Goal: Information Seeking & Learning: Check status

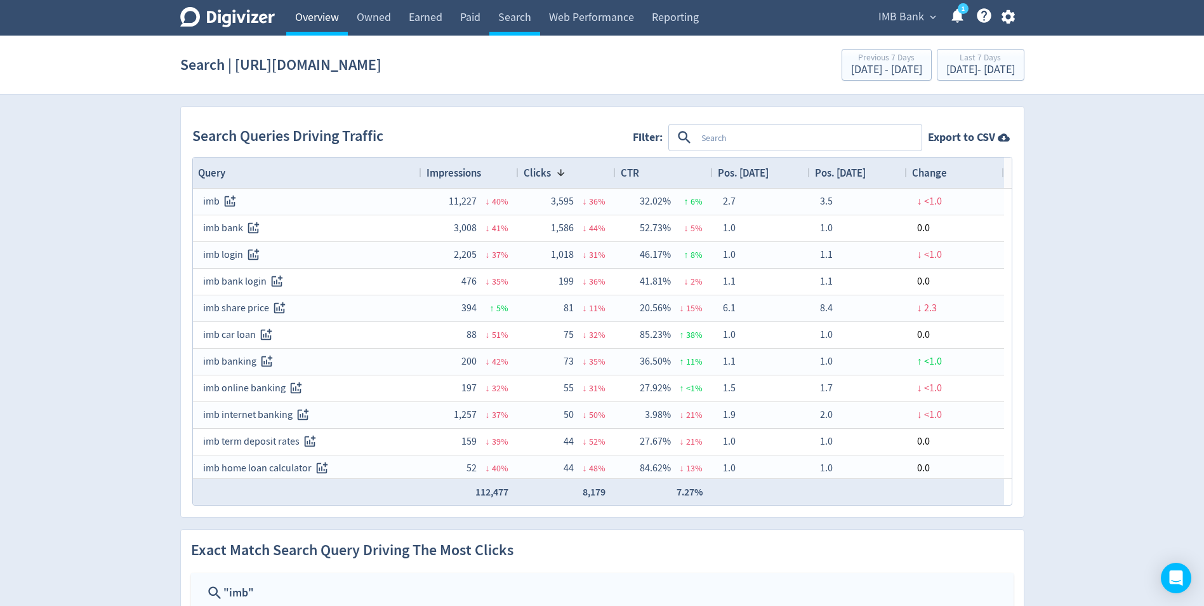
click at [295, 15] on link "Overview" at bounding box center [317, 18] width 62 height 36
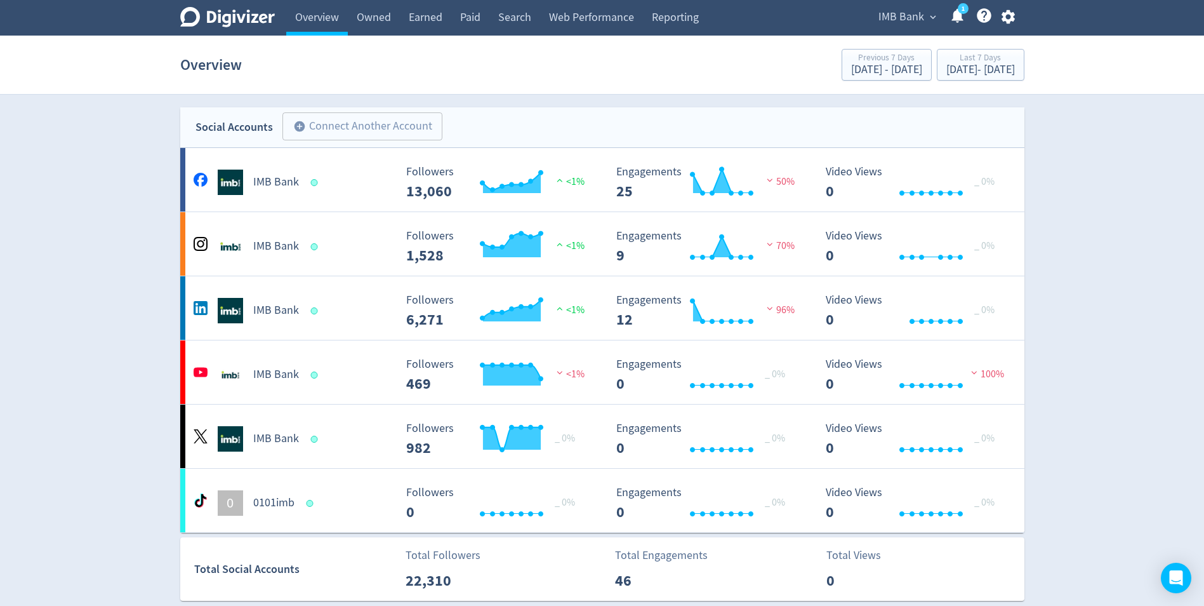
click at [220, 27] on icon "Digivizer Logo" at bounding box center [227, 17] width 95 height 20
click at [370, 15] on link "Owned" at bounding box center [374, 18] width 52 height 36
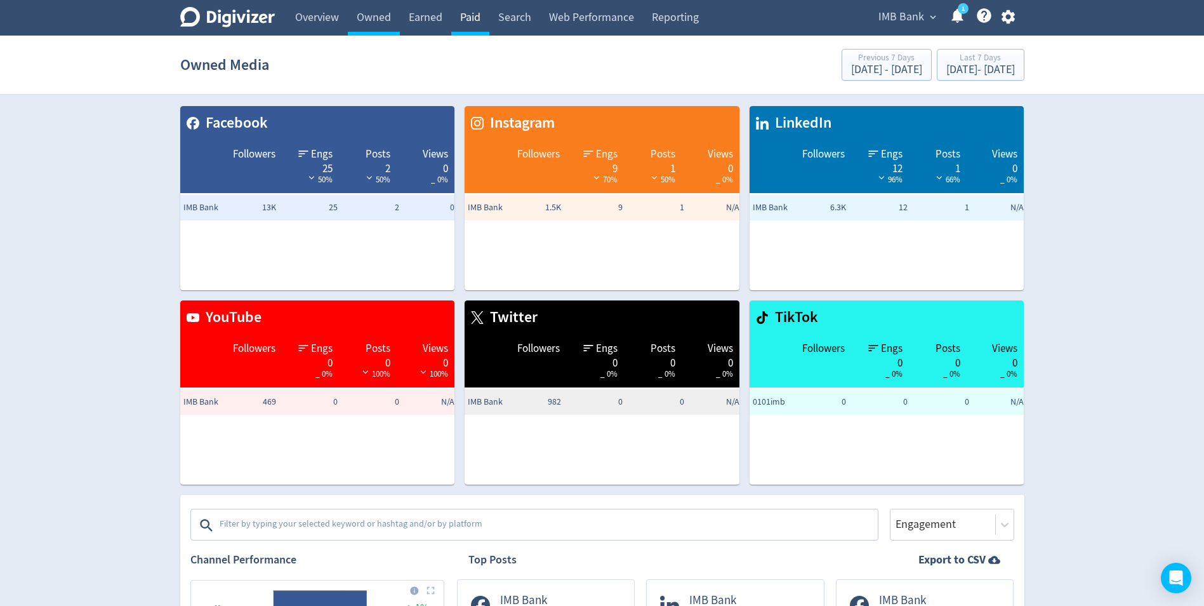
click at [461, 17] on link "Paid" at bounding box center [470, 18] width 38 height 36
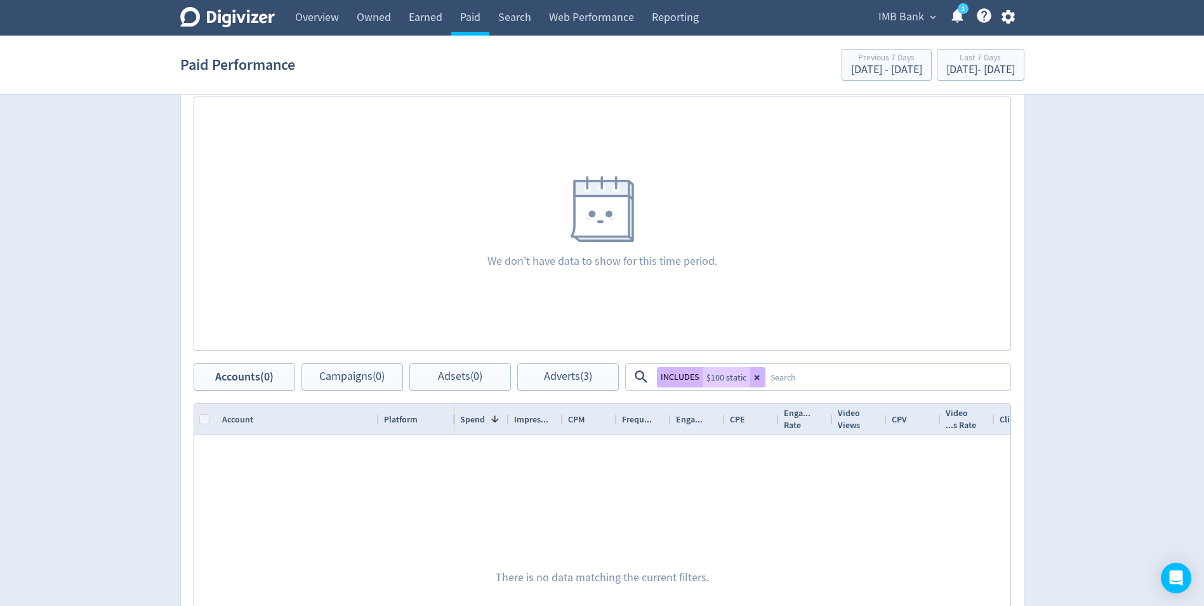
scroll to position [571, 0]
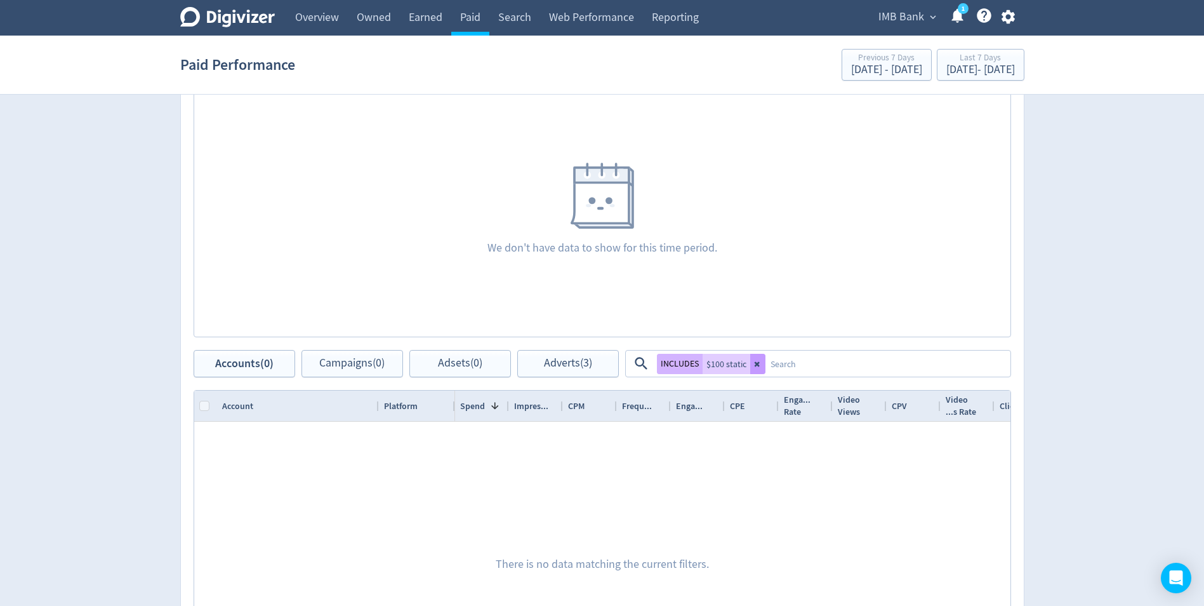
click at [754, 362] on icon at bounding box center [756, 363] width 5 height 5
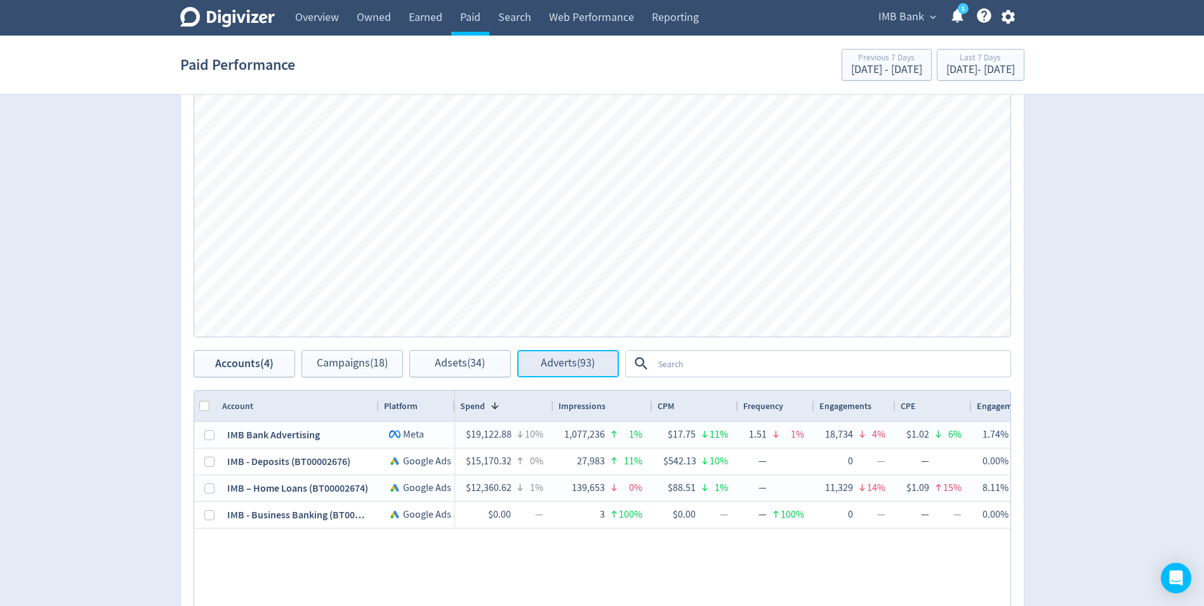
click at [580, 365] on span "Adverts (93)" at bounding box center [568, 363] width 54 height 12
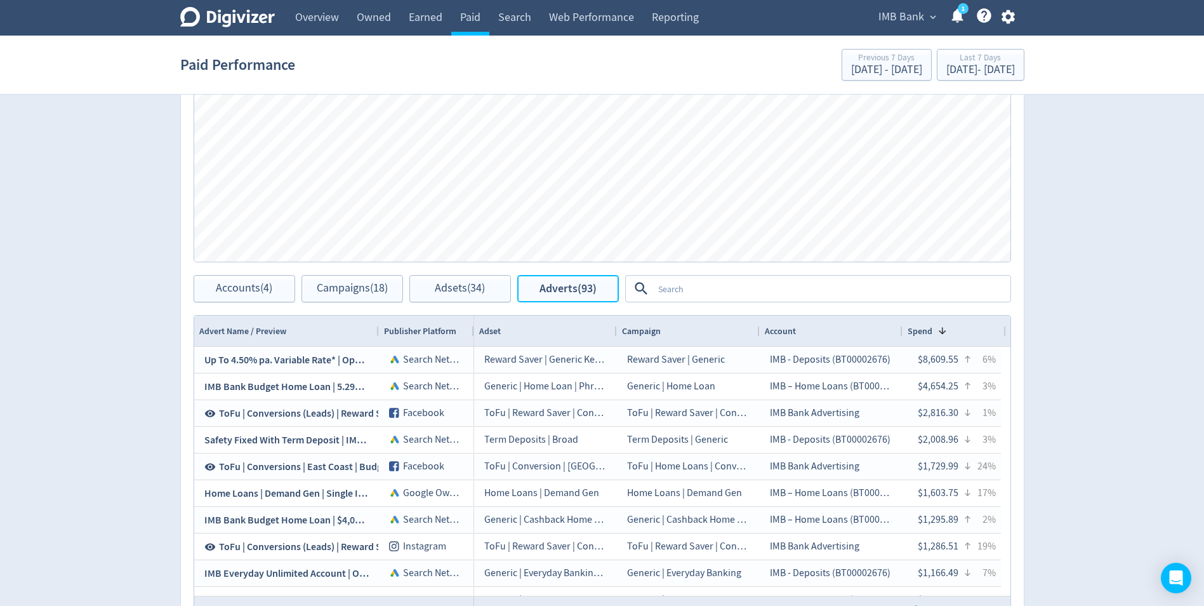
scroll to position [762, 0]
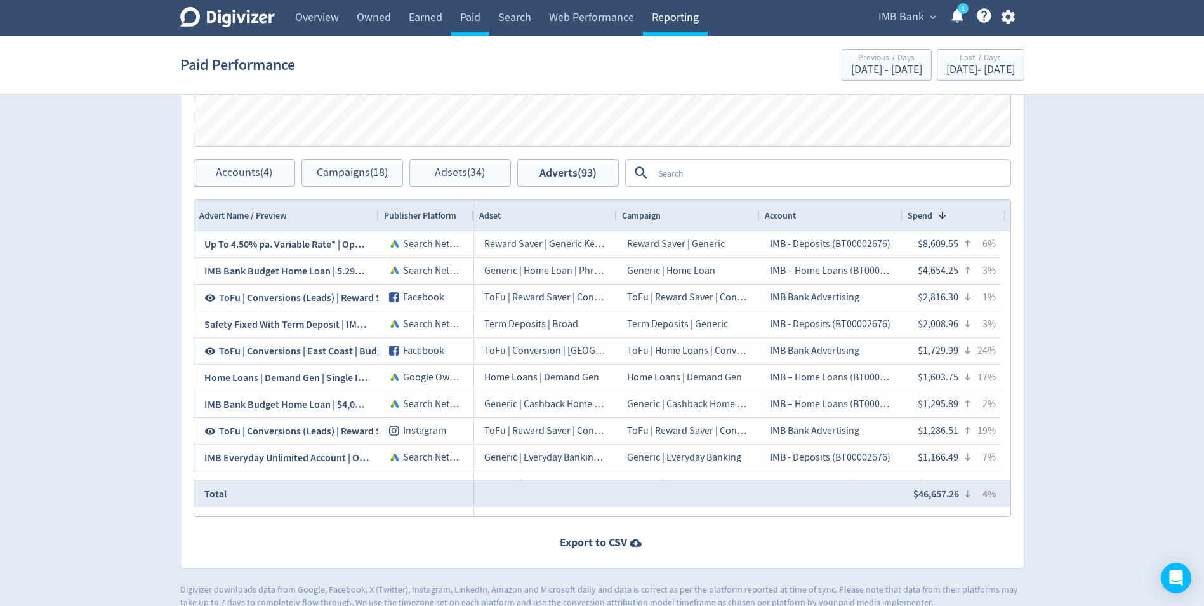
click at [653, 17] on link "Reporting" at bounding box center [675, 18] width 65 height 36
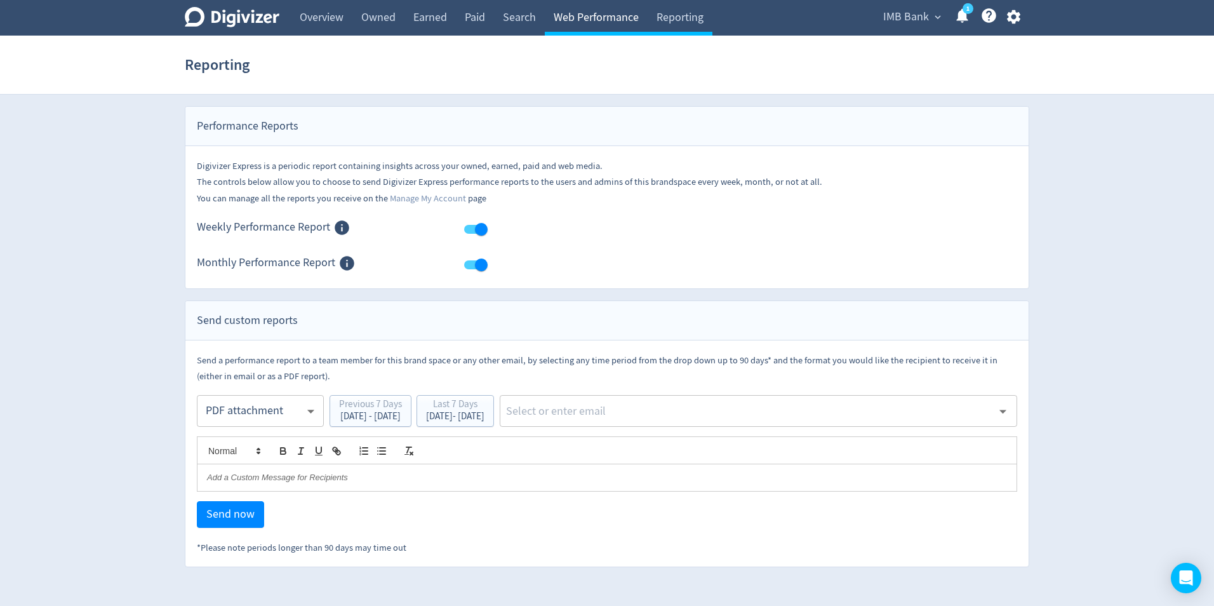
click at [597, 15] on link "Web Performance" at bounding box center [596, 18] width 103 height 36
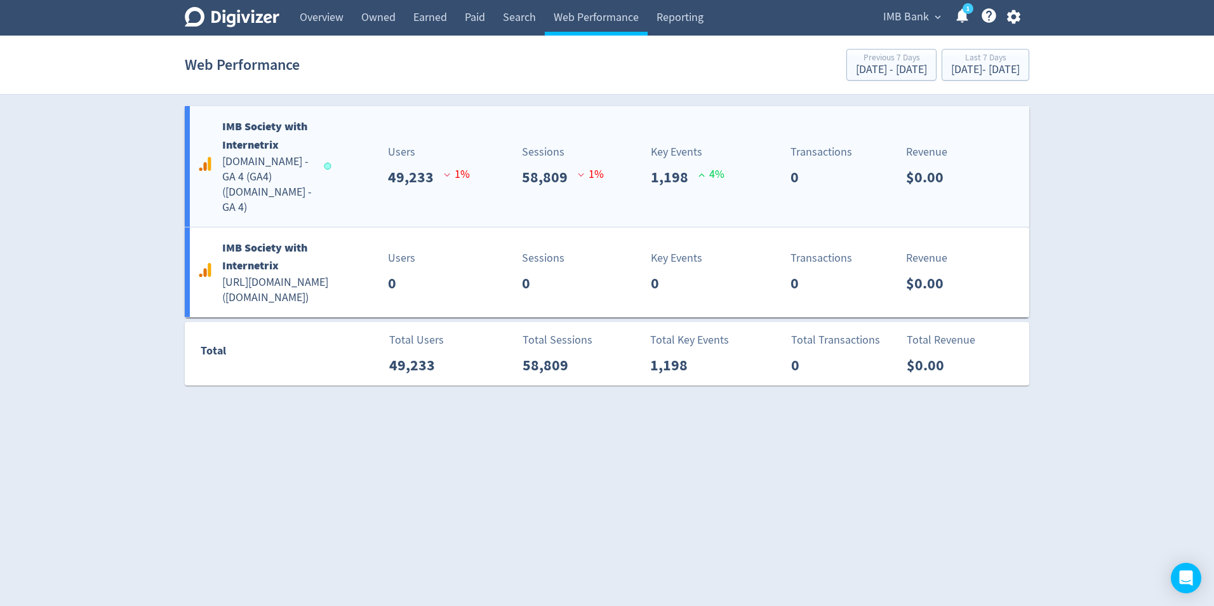
click at [285, 166] on h5 "[DOMAIN_NAME] - GA 4 (GA4) ( [DOMAIN_NAME] - GA 4 )" at bounding box center [267, 184] width 90 height 61
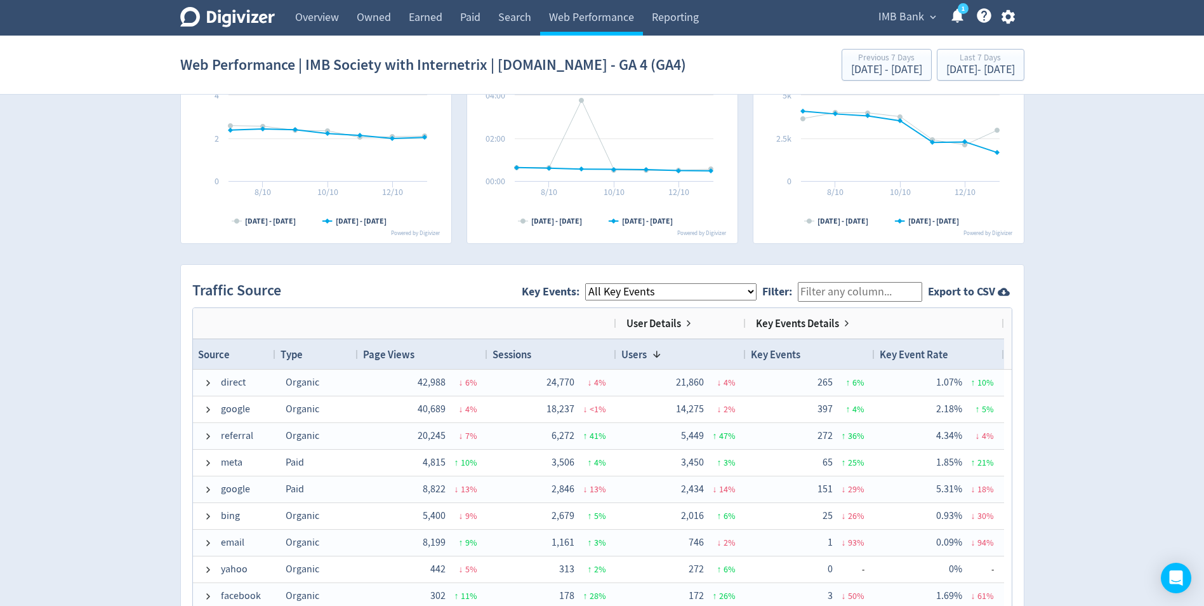
scroll to position [762, 0]
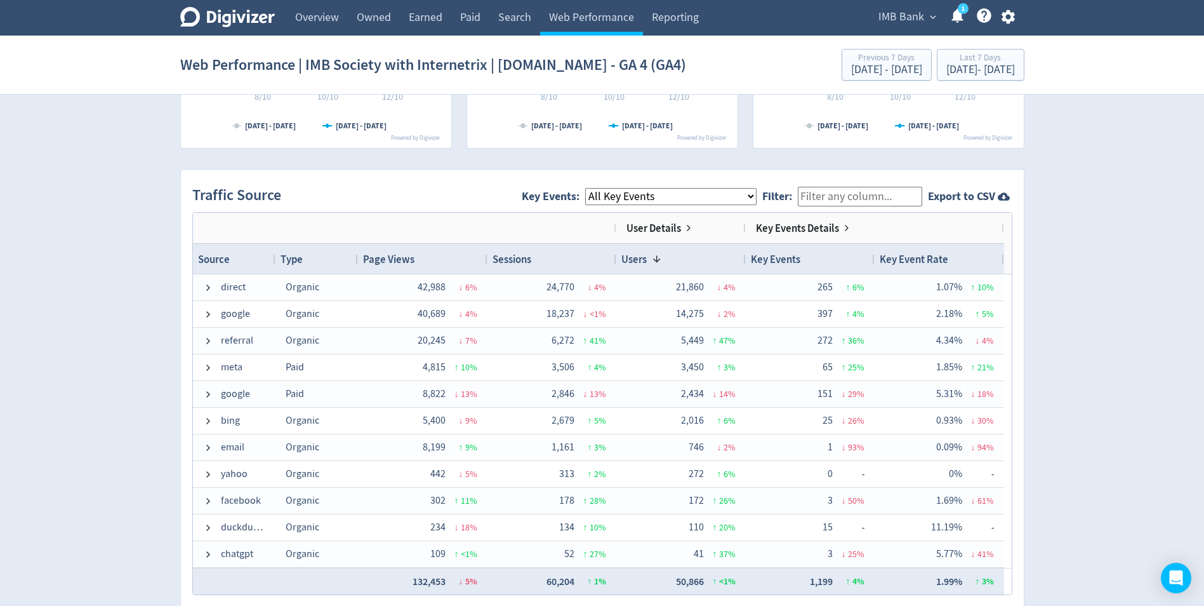
click at [661, 192] on select "All Key Events eCommerce landlord_insurance_cta digital_mortgage_submitted pl_a…" at bounding box center [670, 196] width 171 height 17
click at [595, 188] on select "All Key Events eCommerce landlord_insurance_cta digital_mortgage_submitted pl_a…" at bounding box center [670, 196] width 171 height 17
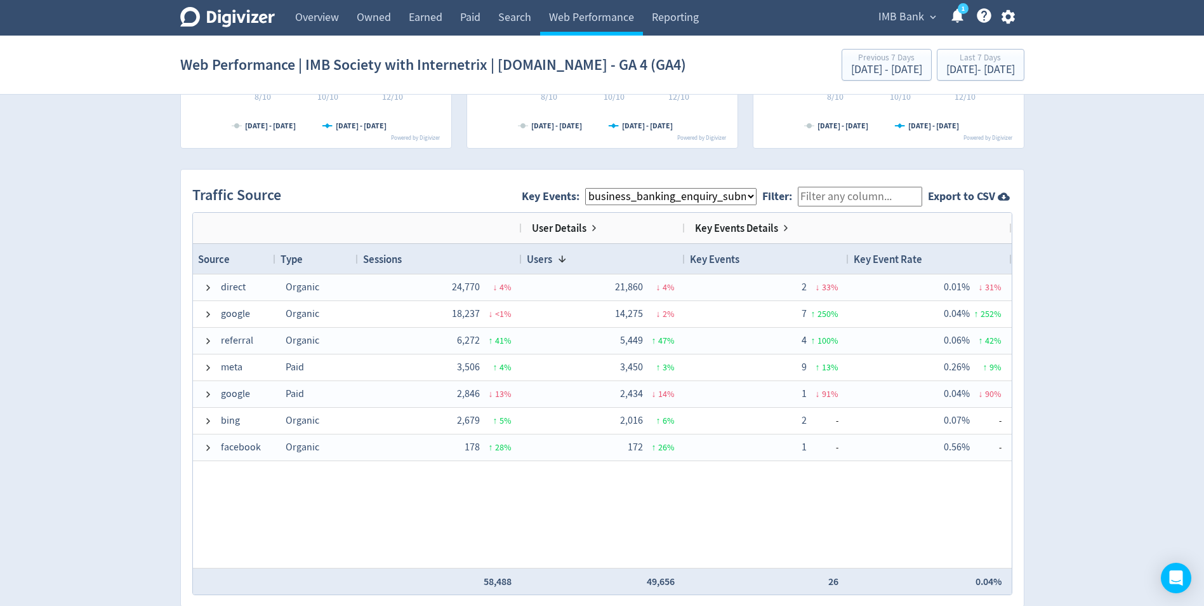
click at [676, 196] on select "All Key Events eCommerce landlord_insurance_cta digital_mortgage_submitted pl_a…" at bounding box center [670, 196] width 171 height 17
click at [595, 188] on select "All Key Events eCommerce landlord_insurance_cta digital_mortgage_submitted pl_a…" at bounding box center [670, 196] width 171 height 17
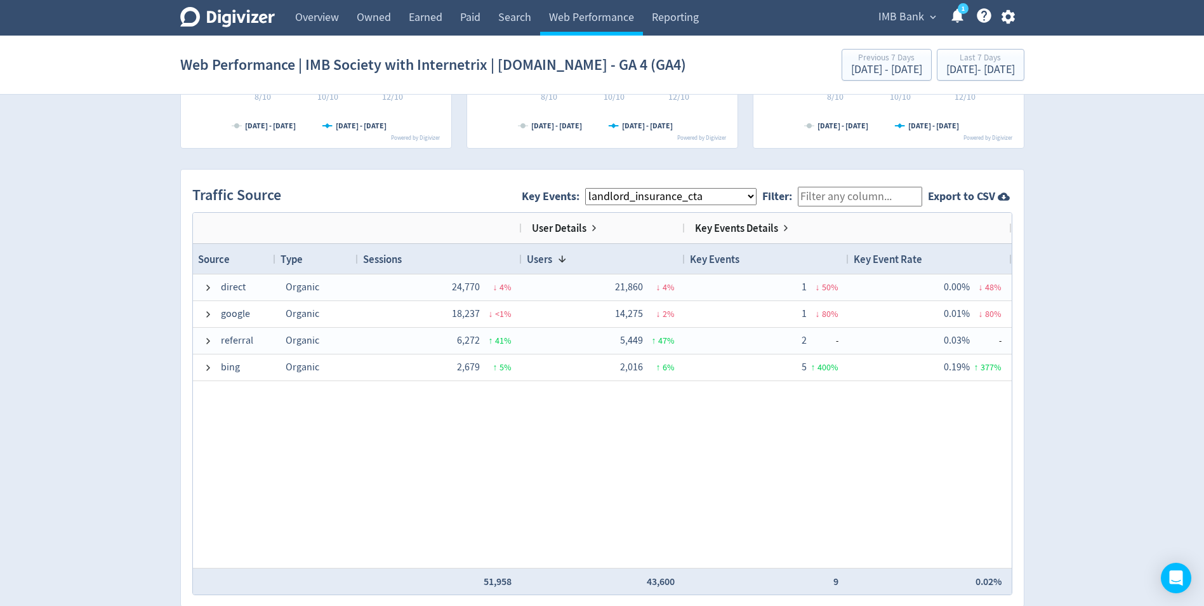
click at [653, 196] on select "All Key Events eCommerce landlord_insurance_cta digital_mortgage_submitted pl_a…" at bounding box center [670, 196] width 171 height 17
click at [595, 188] on select "All Key Events eCommerce landlord_insurance_cta digital_mortgage_submitted pl_a…" at bounding box center [670, 196] width 171 height 17
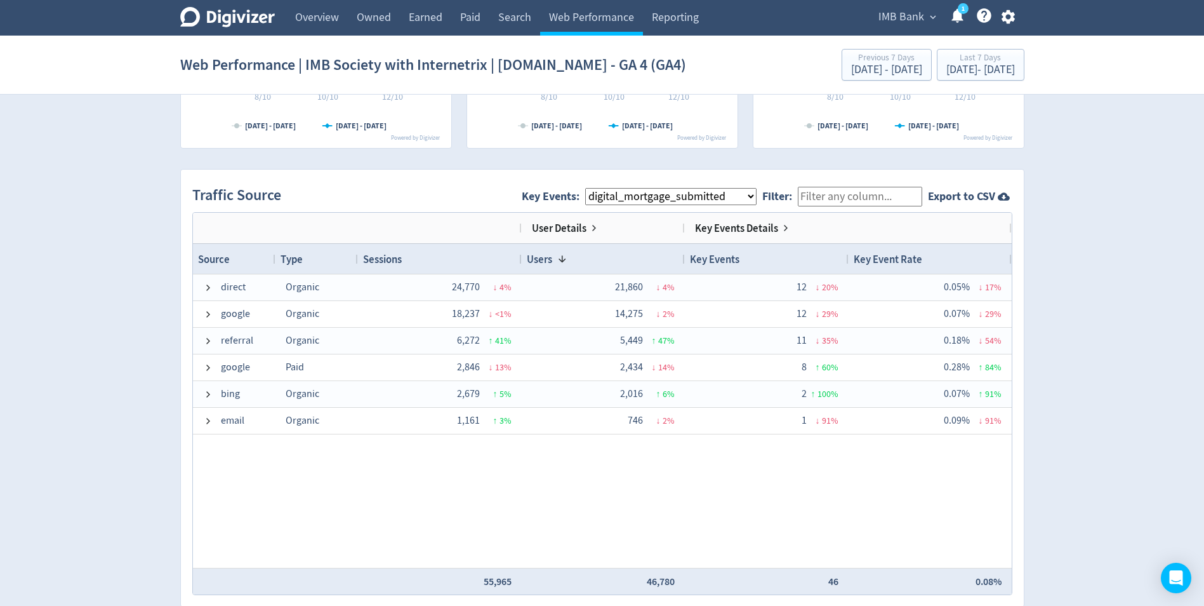
click at [653, 196] on select "All Key Events eCommerce landlord_insurance_cta digital_mortgage_submitted pl_a…" at bounding box center [670, 196] width 171 height 17
click at [595, 188] on select "All Key Events eCommerce landlord_insurance_cta digital_mortgage_submitted pl_a…" at bounding box center [670, 196] width 171 height 17
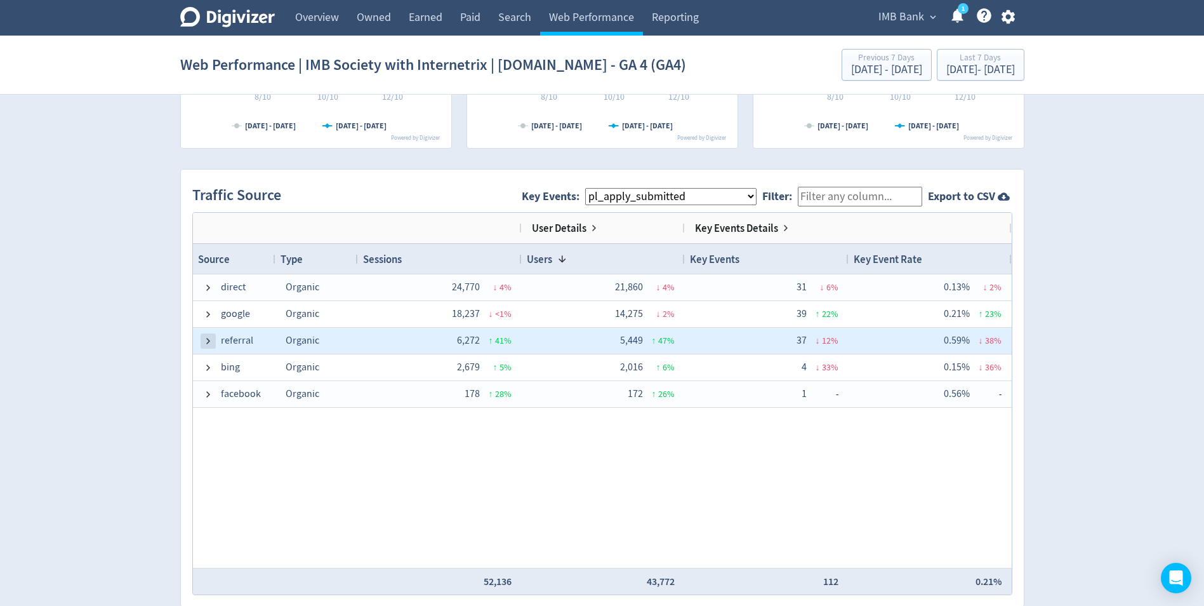
click at [208, 340] on span at bounding box center [208, 341] width 10 height 10
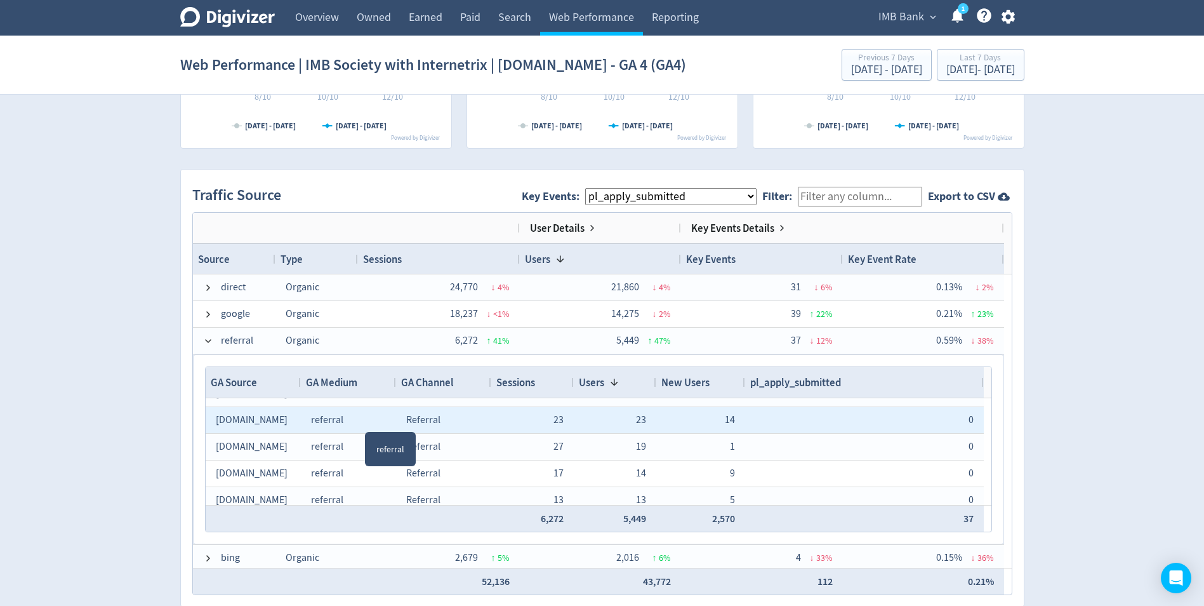
scroll to position [394, 0]
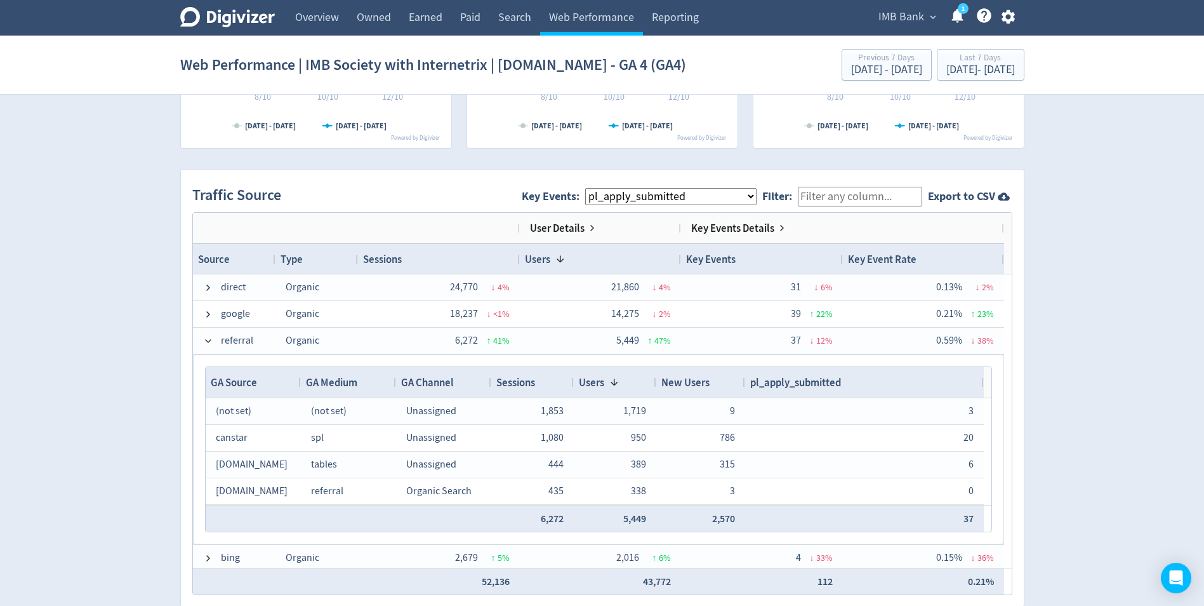
click at [815, 389] on span "pl_apply_submitted" at bounding box center [795, 382] width 91 height 14
click at [822, 385] on span "pl_apply_submitted" at bounding box center [795, 382] width 91 height 14
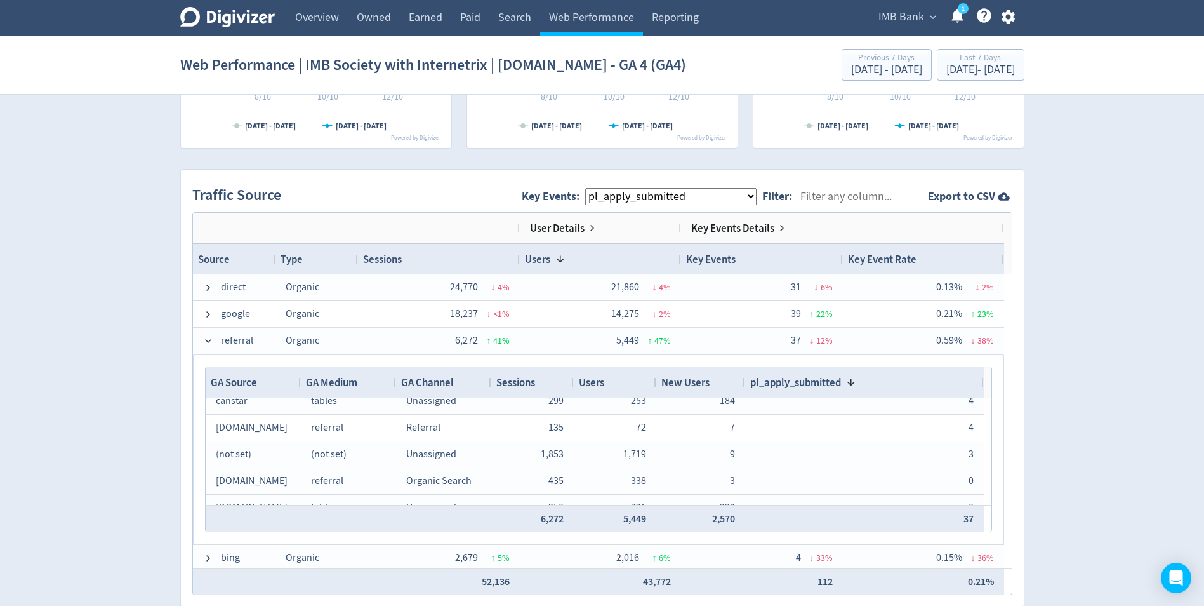
click at [694, 190] on select "All Key Events eCommerce landlord_insurance_cta digital_mortgage_submitted pl_a…" at bounding box center [670, 196] width 171 height 17
click at [595, 188] on select "All Key Events eCommerce landlord_insurance_cta digital_mortgage_submitted pl_a…" at bounding box center [670, 196] width 171 height 17
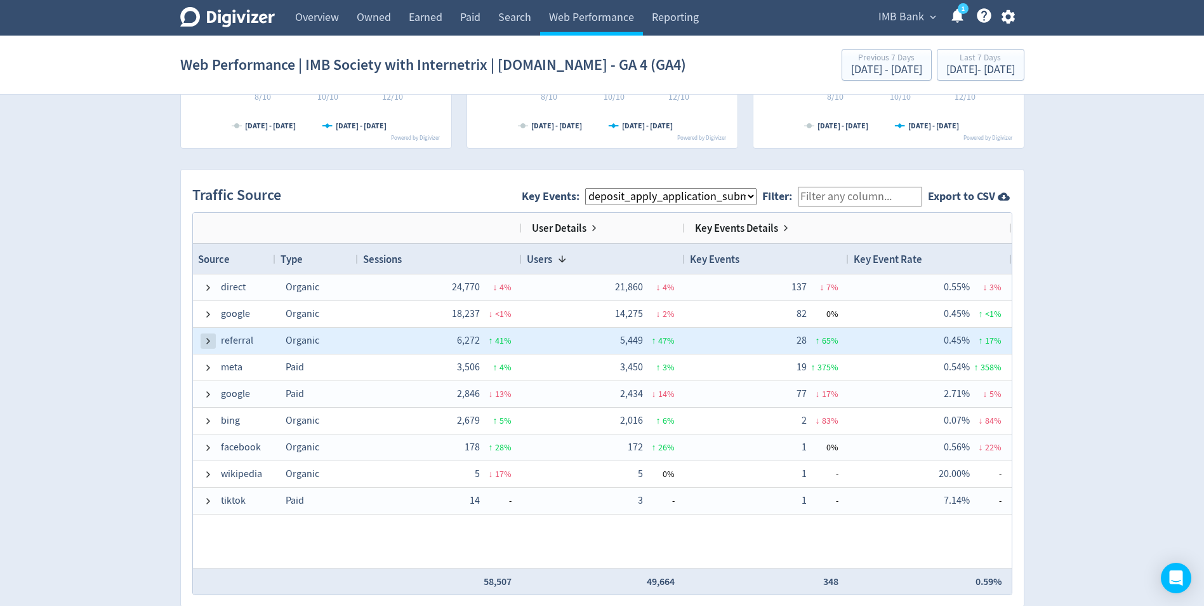
click at [208, 343] on span at bounding box center [208, 341] width 10 height 10
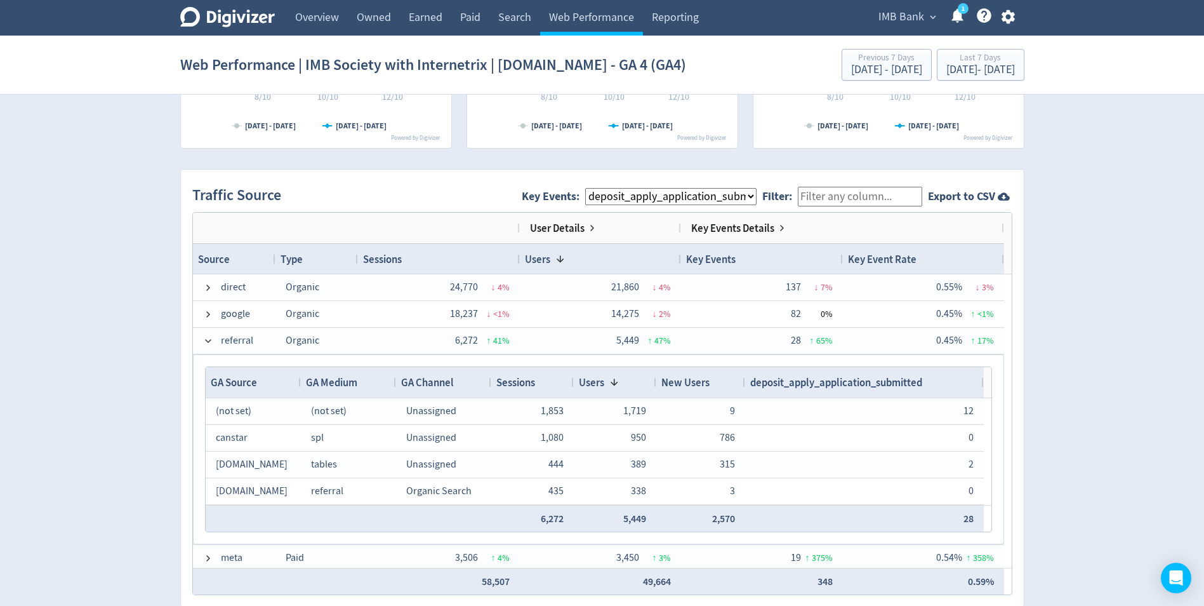
click at [863, 387] on span "deposit_apply_application_submitted" at bounding box center [836, 382] width 172 height 14
click at [870, 376] on span "deposit_apply_application_submitted" at bounding box center [836, 382] width 172 height 14
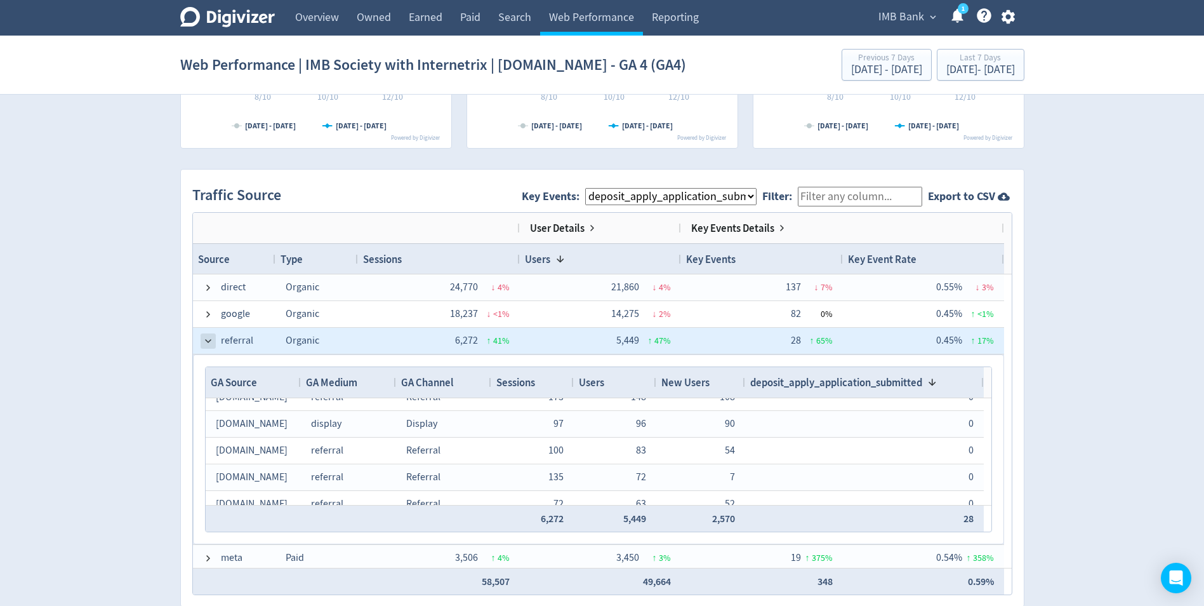
click at [208, 343] on span at bounding box center [208, 341] width 10 height 10
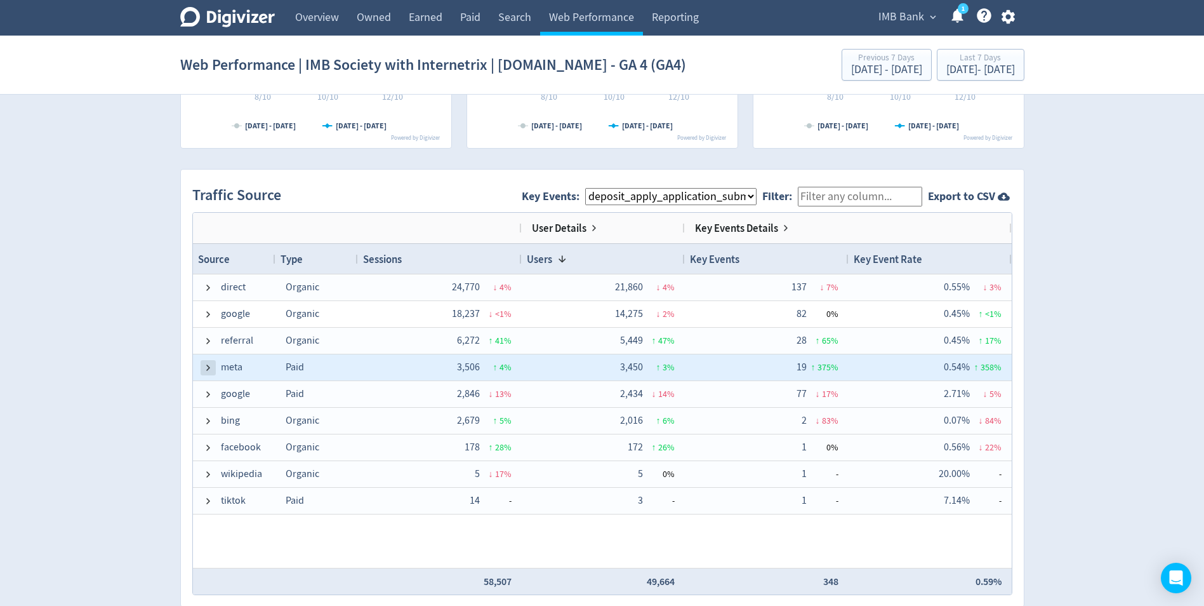
click at [204, 370] on span at bounding box center [208, 367] width 10 height 10
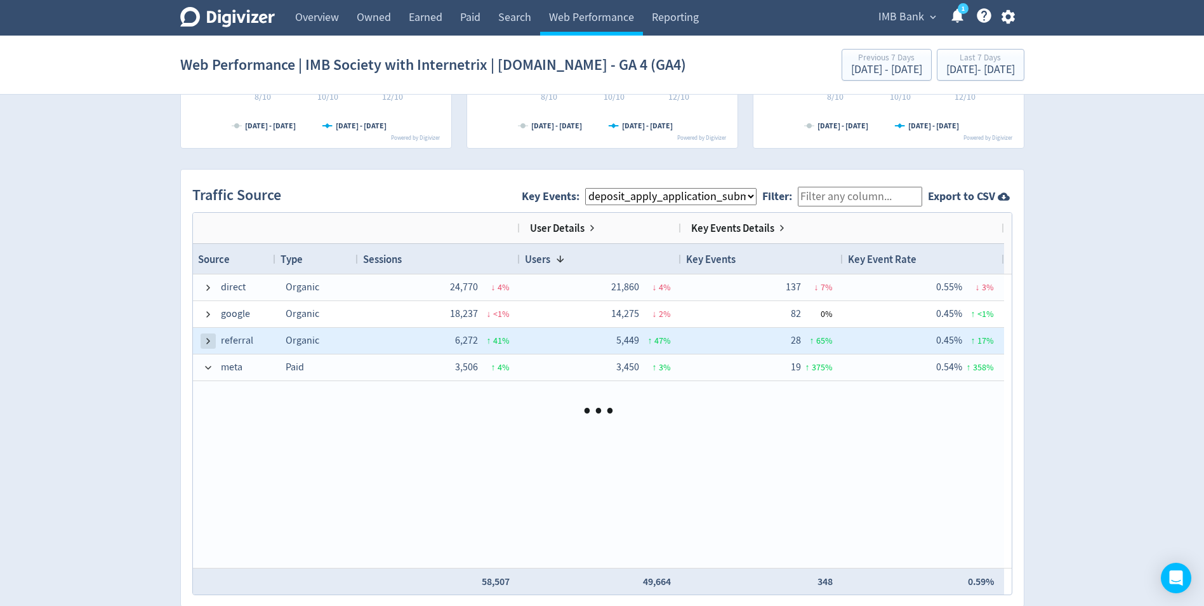
click at [206, 338] on span at bounding box center [208, 341] width 10 height 10
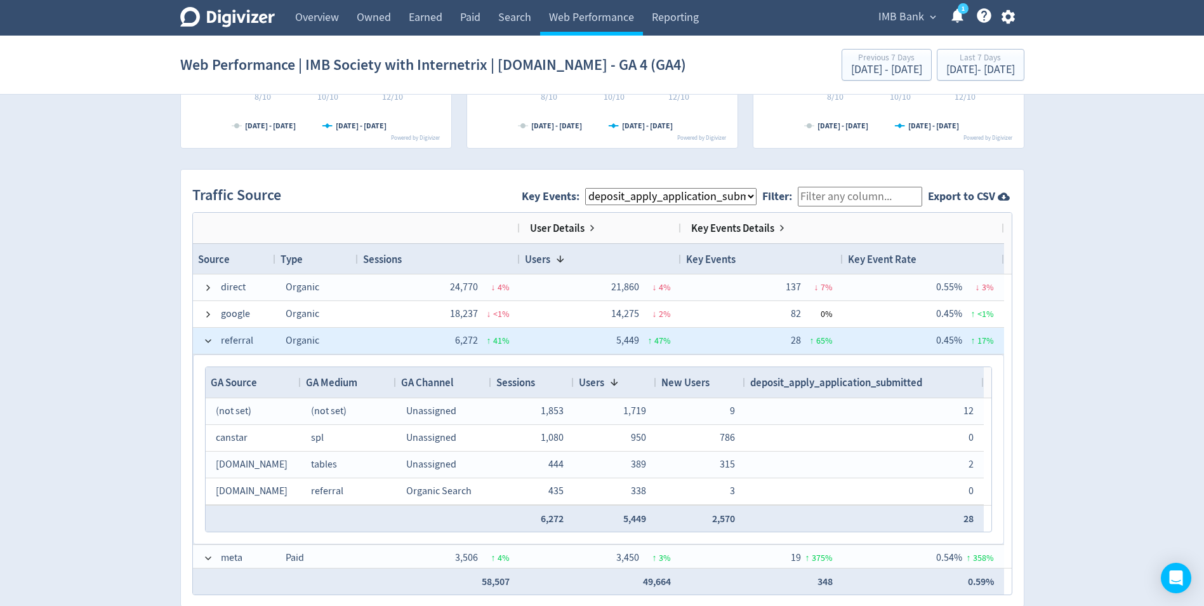
click at [206, 338] on span at bounding box center [208, 341] width 10 height 10
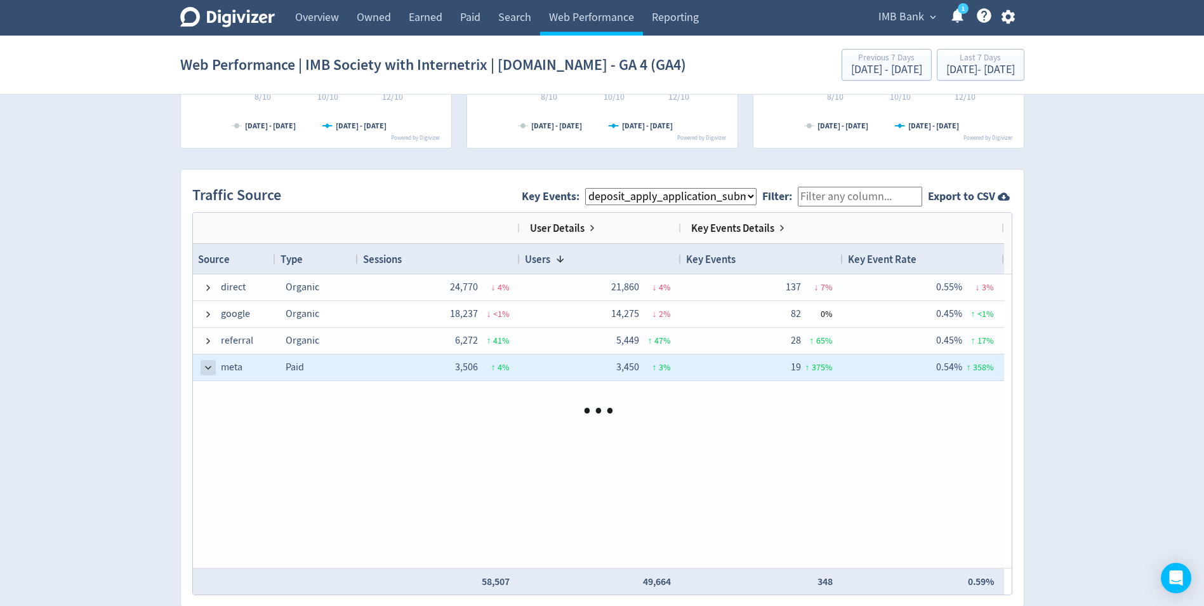
click at [205, 366] on span at bounding box center [208, 367] width 10 height 10
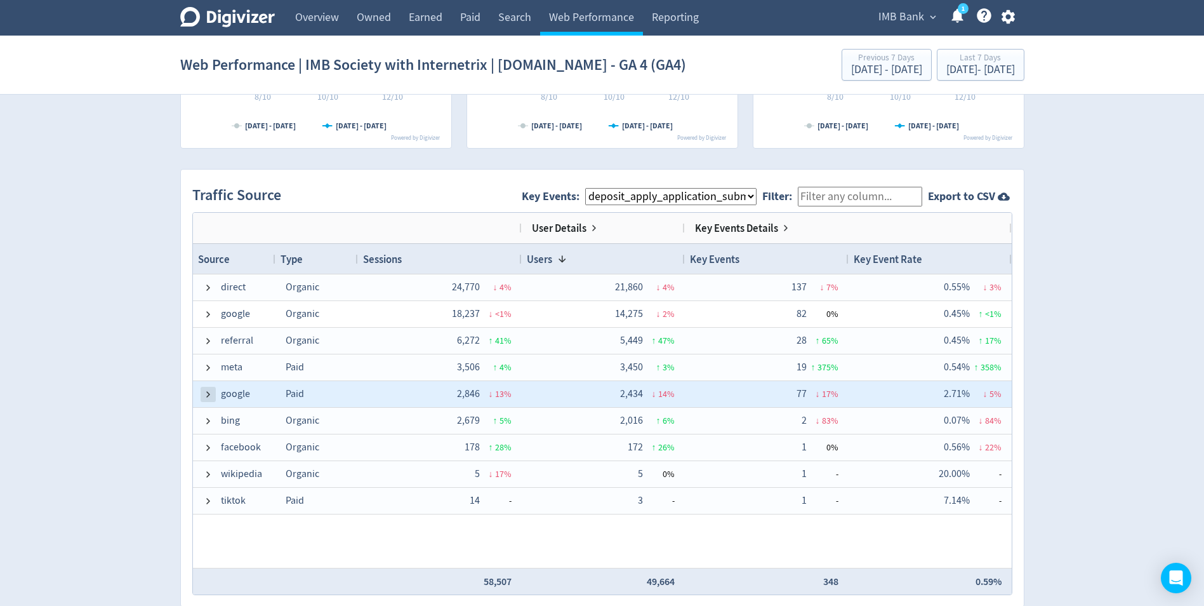
click at [205, 390] on span at bounding box center [208, 394] width 10 height 10
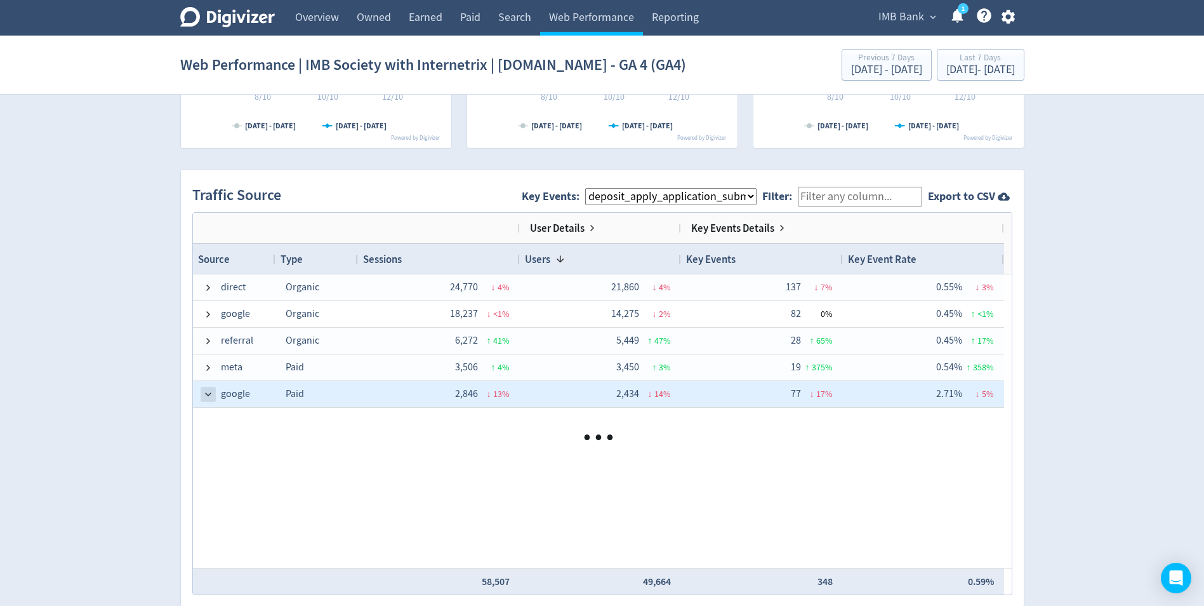
click at [205, 395] on span at bounding box center [208, 394] width 10 height 10
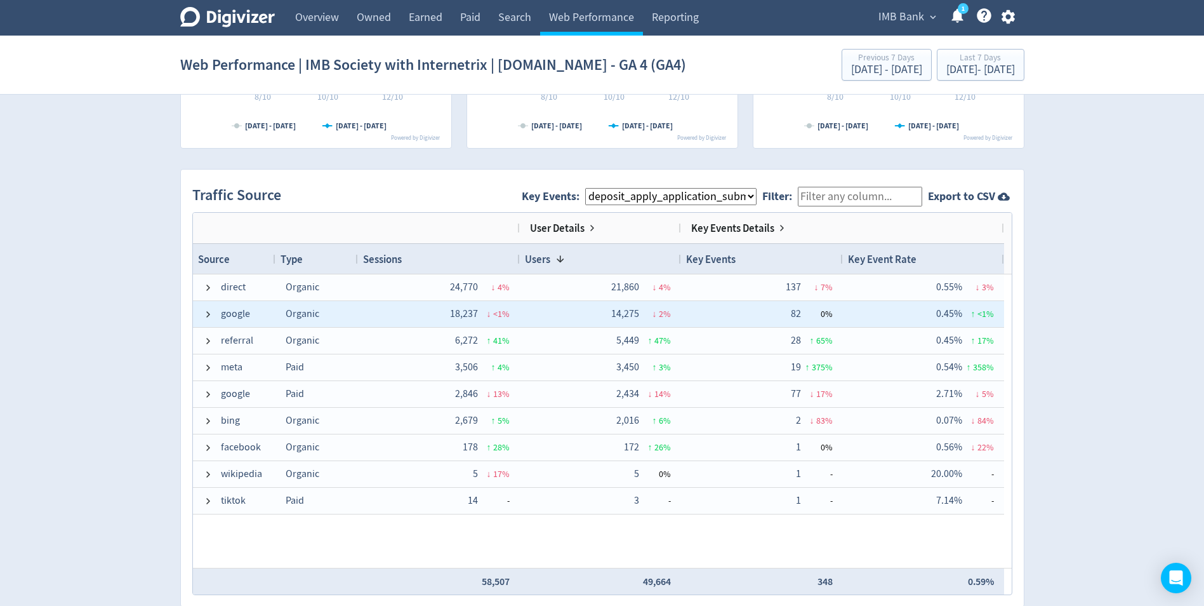
click at [201, 314] on div "google" at bounding box center [234, 314] width 83 height 26
click at [203, 311] on span at bounding box center [208, 314] width 10 height 10
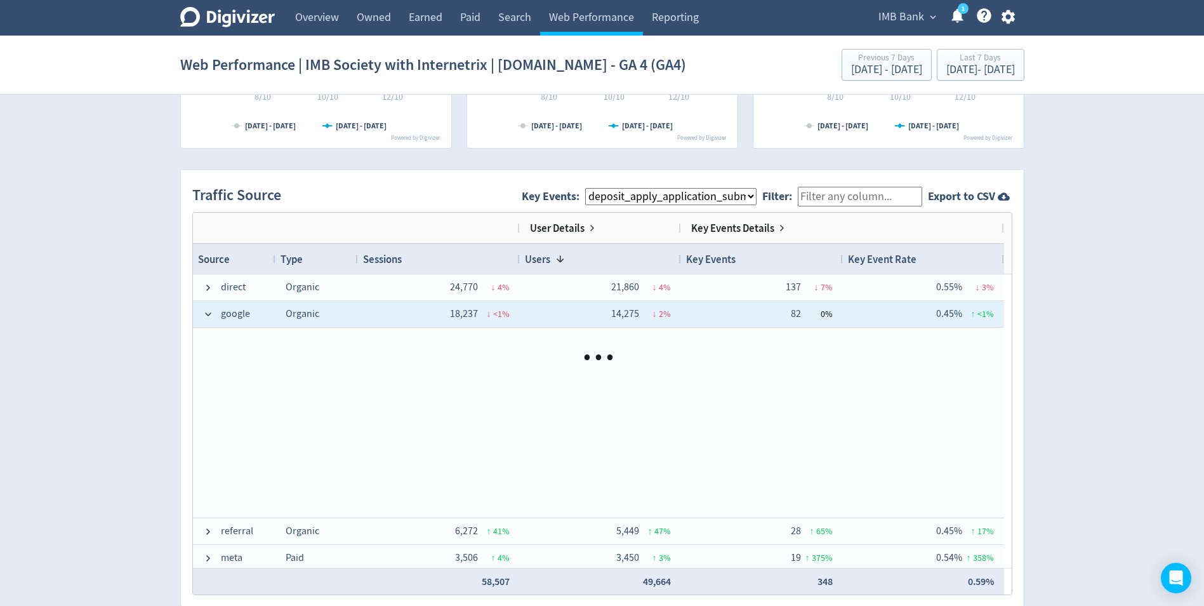
click at [203, 311] on span at bounding box center [208, 314] width 10 height 10
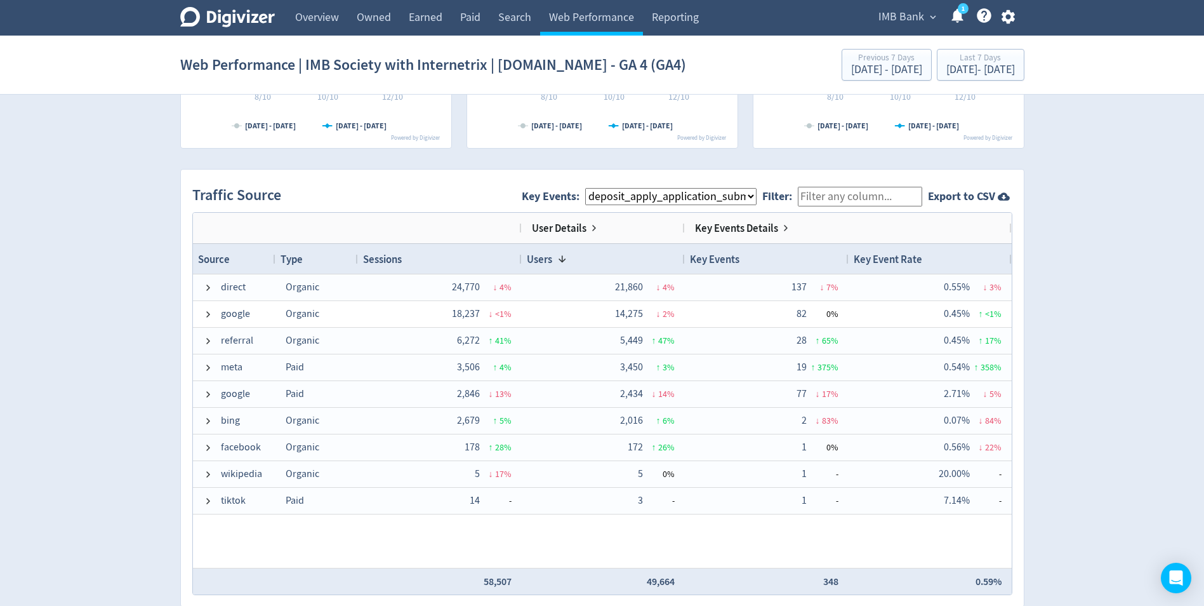
click at [654, 200] on select "All Key Events eCommerce landlord_insurance_cta digital_mortgage_submitted pl_a…" at bounding box center [670, 196] width 171 height 17
click at [595, 188] on select "All Key Events eCommerce landlord_insurance_cta digital_mortgage_submitted pl_a…" at bounding box center [670, 196] width 171 height 17
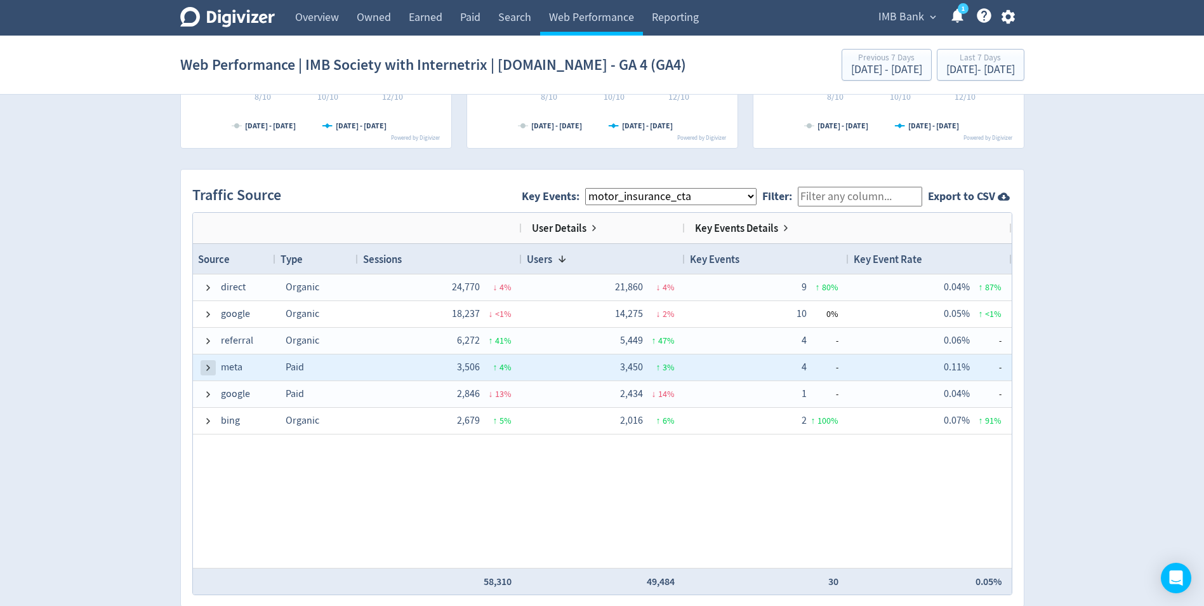
click at [203, 366] on span at bounding box center [208, 367] width 10 height 10
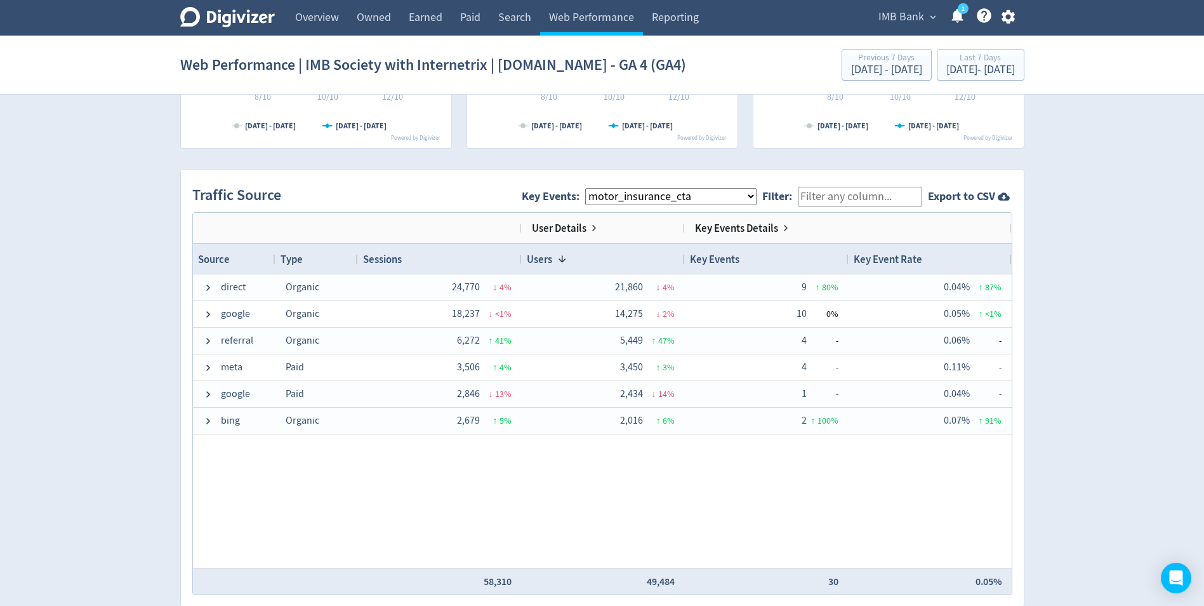
click at [659, 202] on select "All Key Events eCommerce landlord_insurance_cta digital_mortgage_submitted pl_a…" at bounding box center [670, 196] width 171 height 17
click at [595, 188] on select "All Key Events eCommerce landlord_insurance_cta digital_mortgage_submitted pl_a…" at bounding box center [670, 196] width 171 height 17
click at [651, 194] on select "All Key Events eCommerce landlord_insurance_cta digital_mortgage_submitted pl_a…" at bounding box center [670, 196] width 171 height 17
click at [595, 188] on select "All Key Events eCommerce landlord_insurance_cta digital_mortgage_submitted pl_a…" at bounding box center [670, 196] width 171 height 17
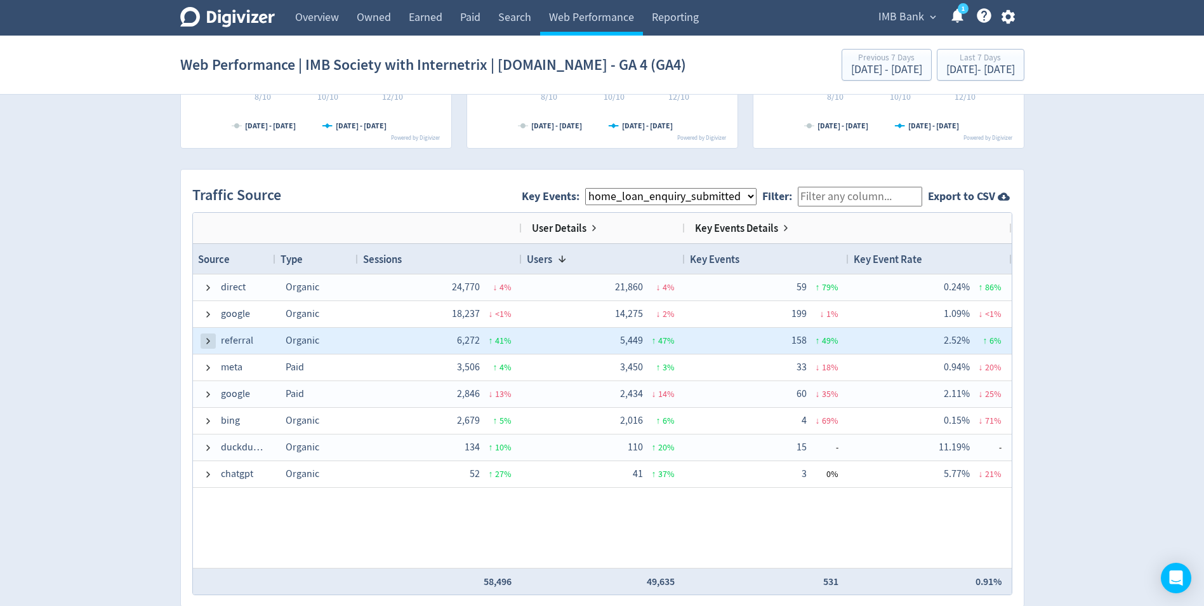
click at [206, 342] on span at bounding box center [208, 341] width 10 height 10
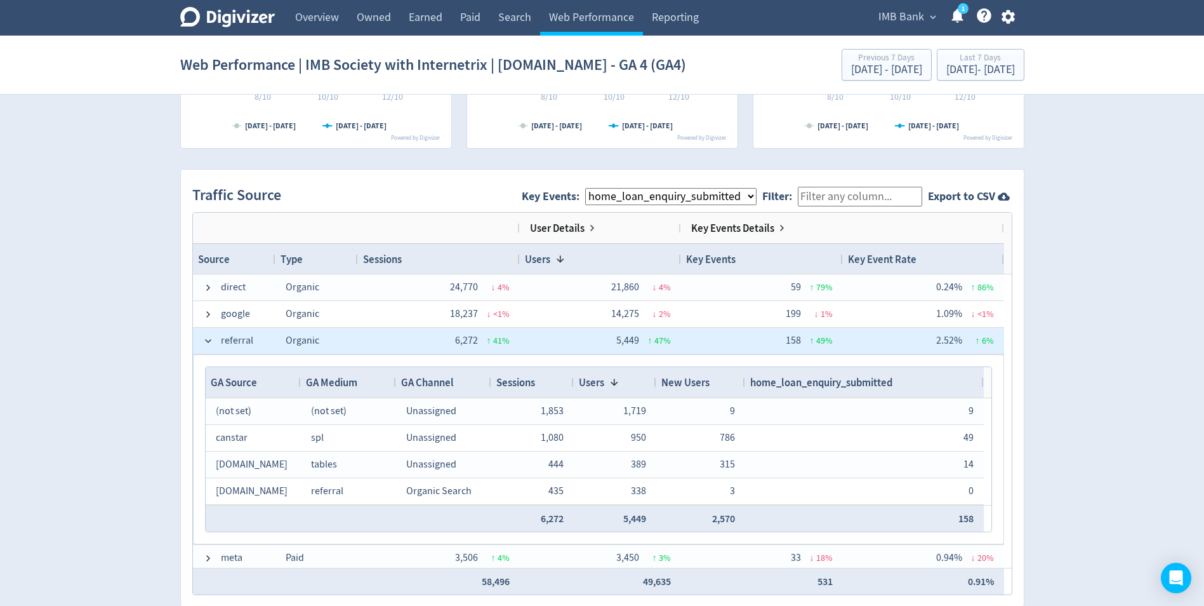
click at [206, 342] on span at bounding box center [208, 341] width 10 height 10
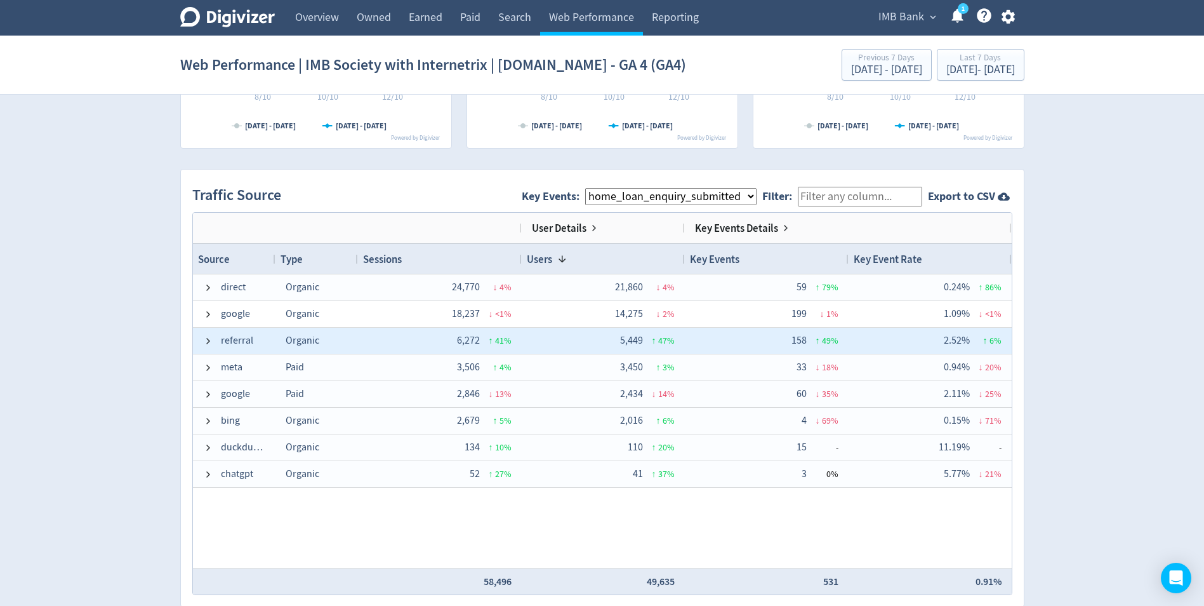
click at [208, 333] on span at bounding box center [208, 340] width 10 height 25
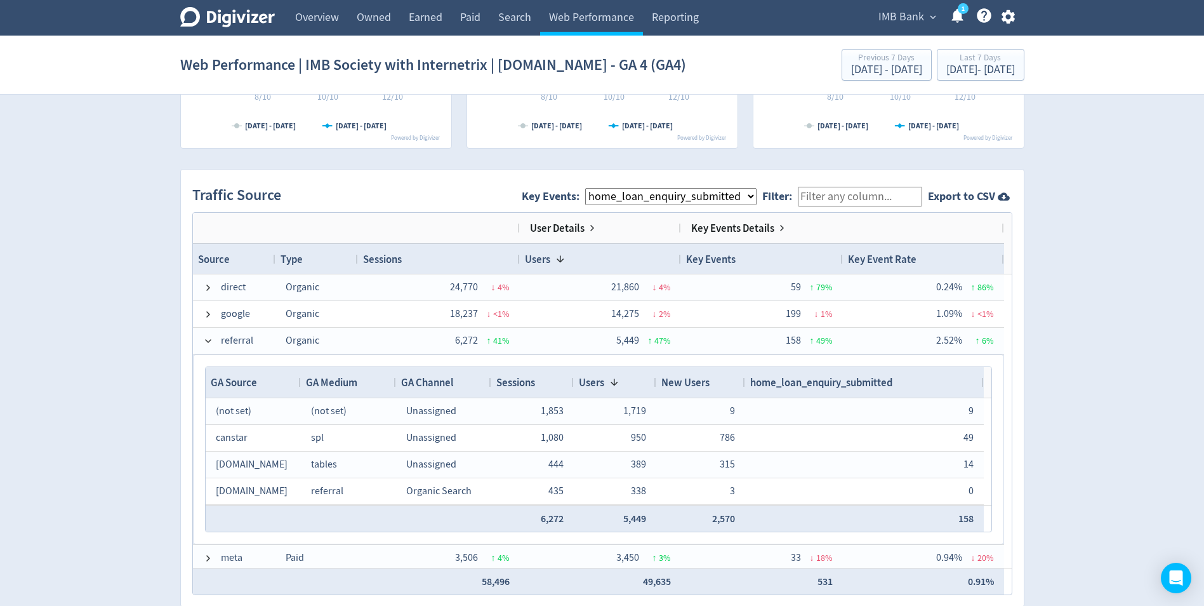
click at [841, 385] on span "home_loan_enquiry_submitted" at bounding box center [821, 382] width 142 height 14
click at [855, 384] on span "home_loan_enquiry_submitted" at bounding box center [821, 382] width 142 height 14
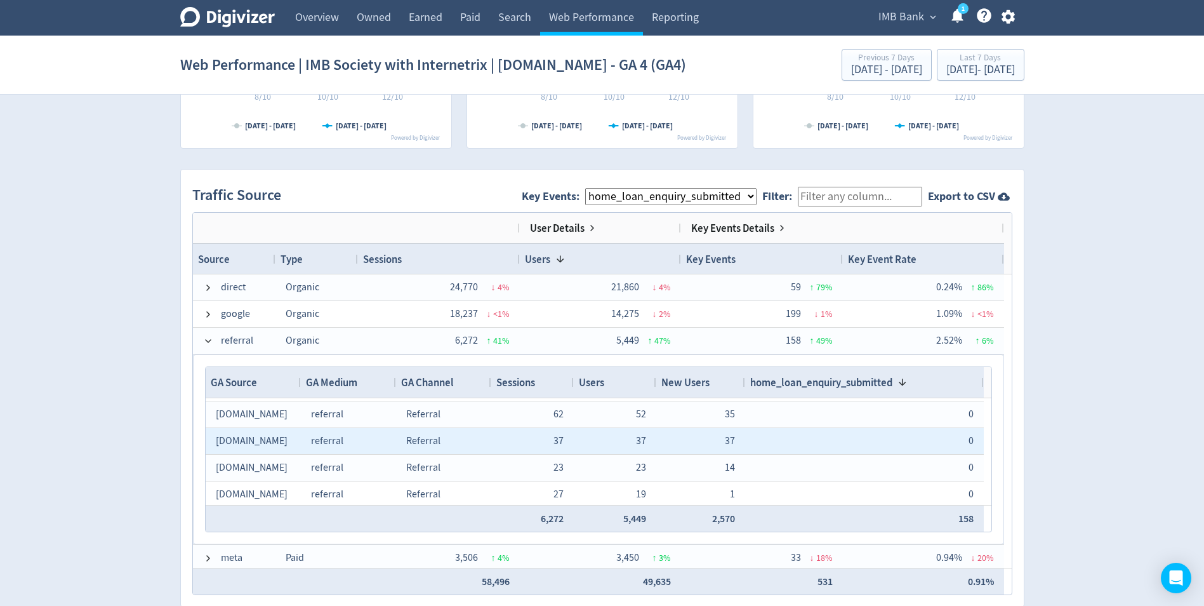
scroll to position [444, 0]
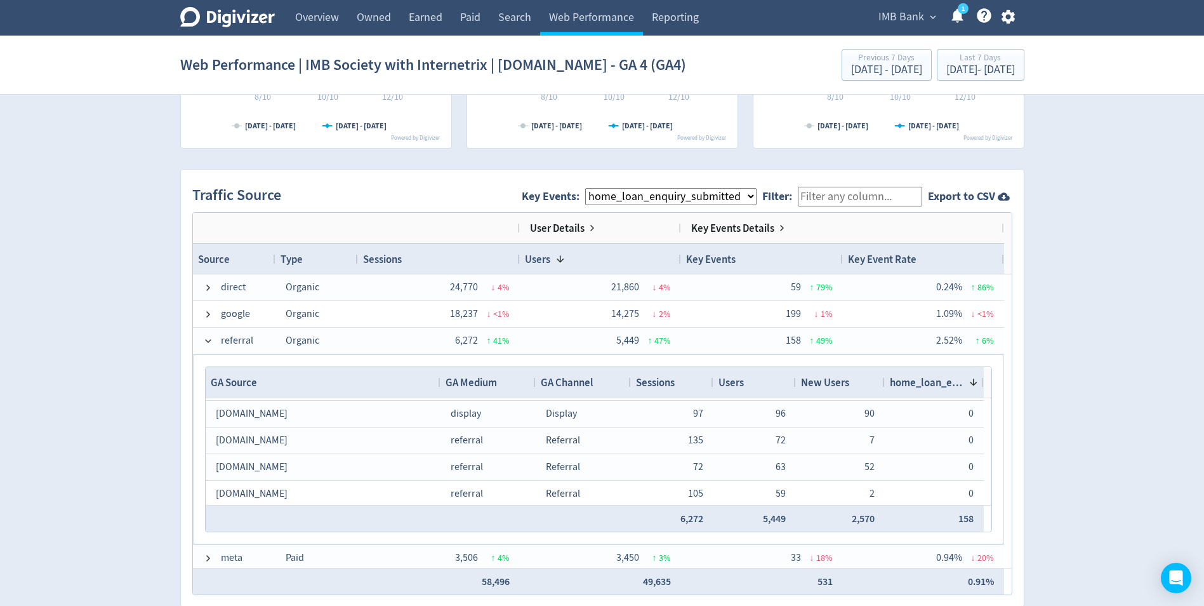
drag, startPoint x: 300, startPoint y: 383, endPoint x: 439, endPoint y: 375, distance: 139.9
click at [439, 375] on div at bounding box center [439, 382] width 5 height 30
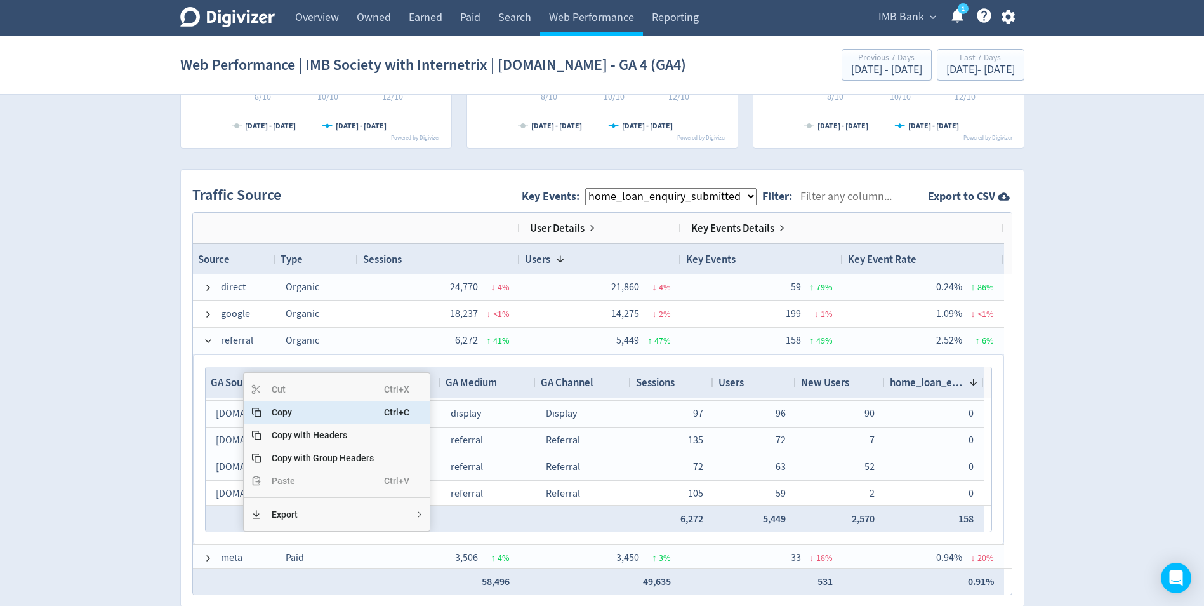
click at [277, 414] on span "Copy" at bounding box center [323, 412] width 123 height 23
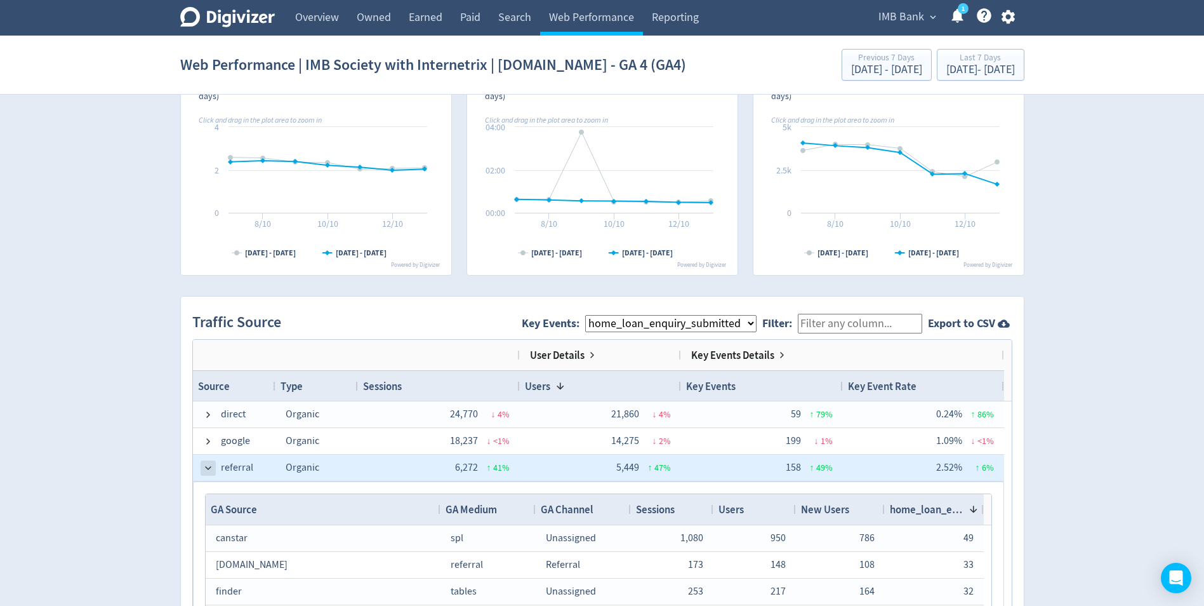
click at [206, 469] on span at bounding box center [208, 468] width 10 height 10
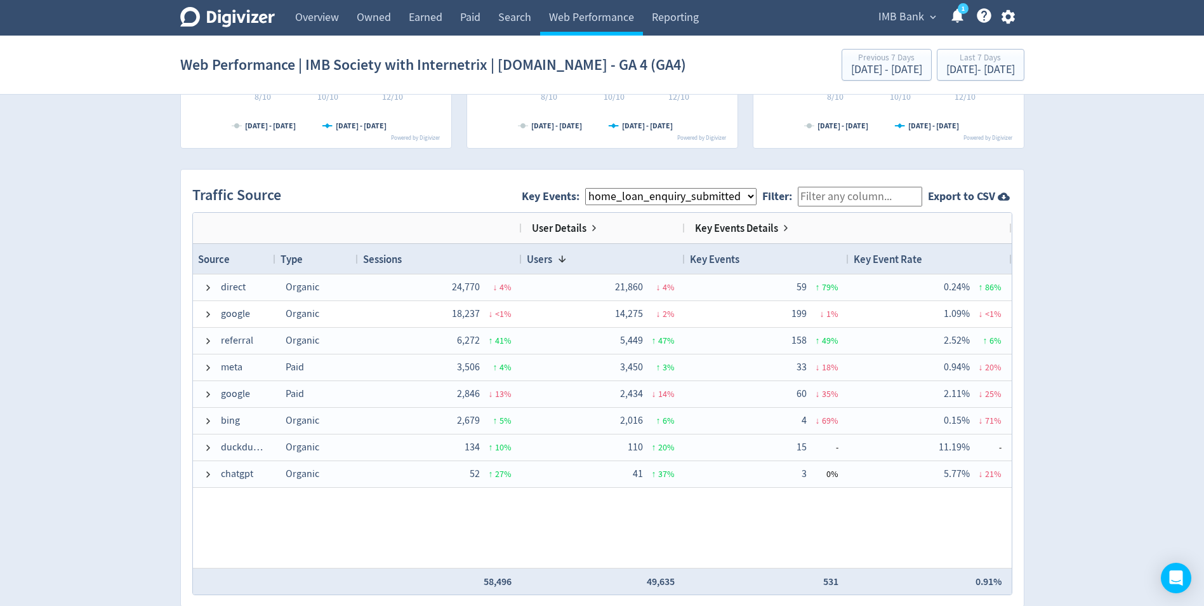
click at [710, 189] on select "All Key Events eCommerce landlord_insurance_cta digital_mortgage_submitted pl_a…" at bounding box center [670, 196] width 171 height 17
click at [595, 188] on select "All Key Events eCommerce landlord_insurance_cta digital_mortgage_submitted pl_a…" at bounding box center [670, 196] width 171 height 17
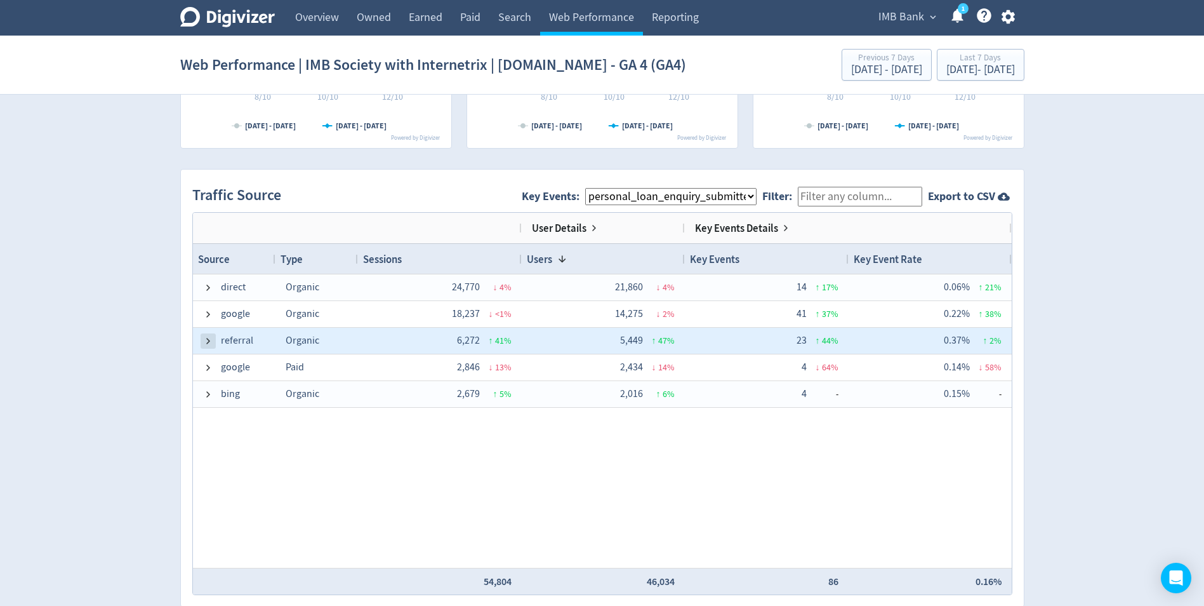
click at [208, 340] on span at bounding box center [208, 341] width 10 height 10
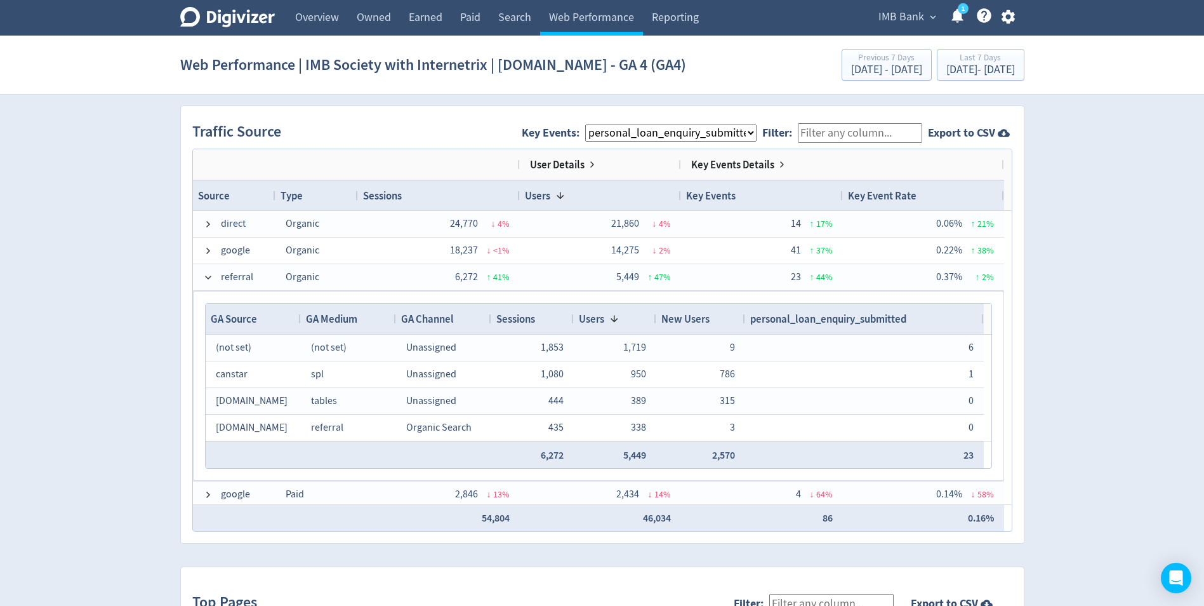
click at [802, 318] on span "personal_loan_enquiry_submitted" at bounding box center [828, 319] width 156 height 14
click at [851, 317] on span "personal_loan_enquiry_submitted" at bounding box center [828, 319] width 156 height 14
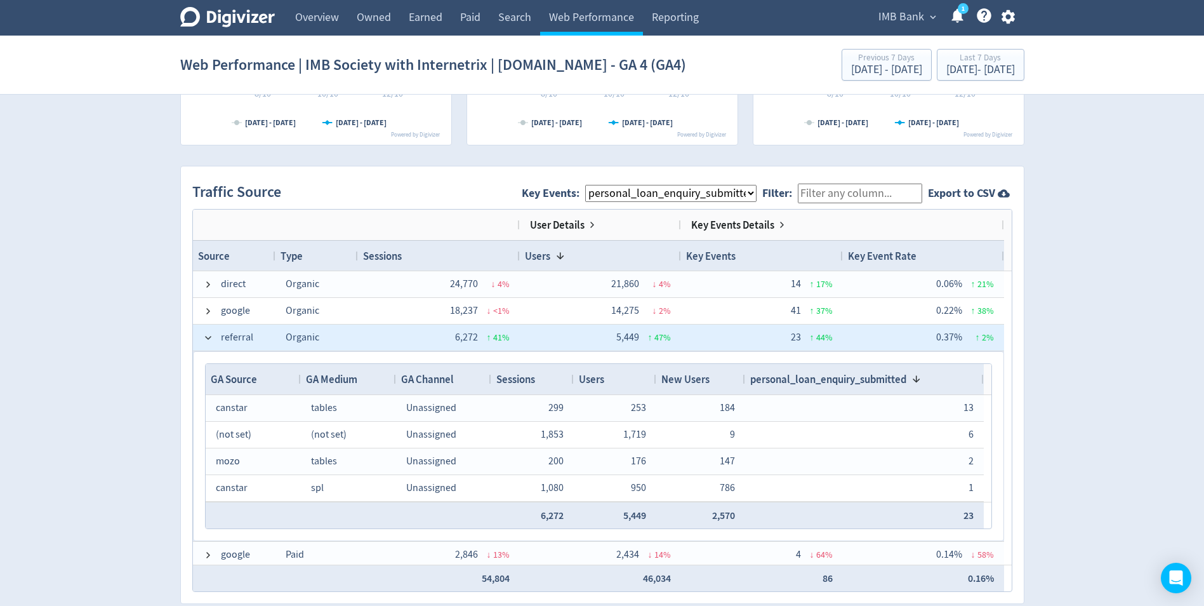
scroll to position [698, 0]
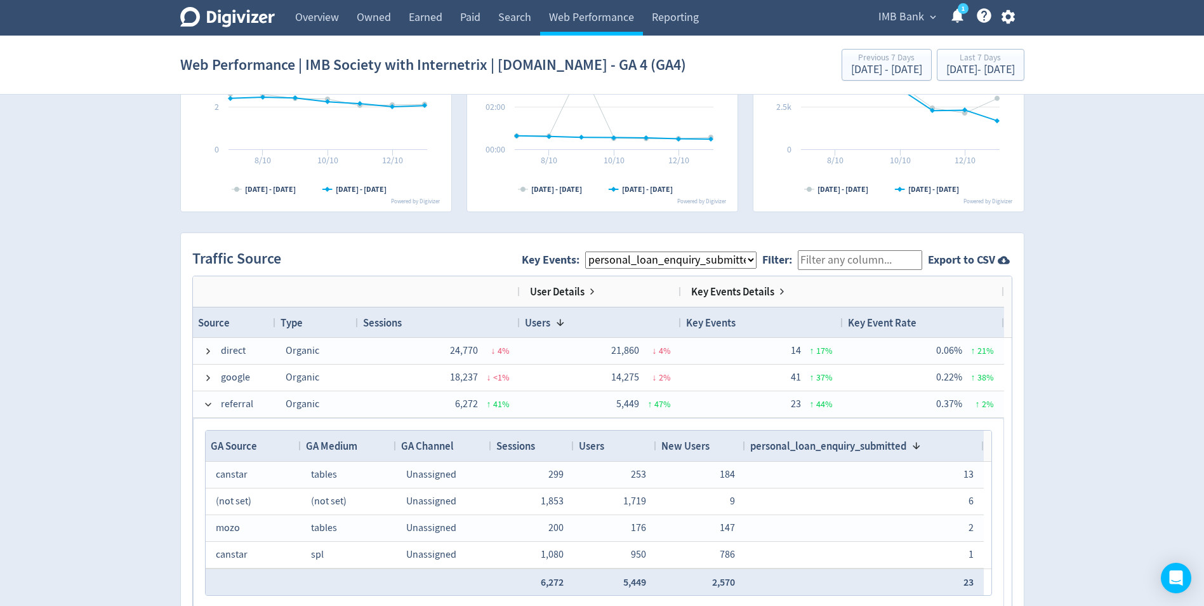
click at [674, 265] on select "All Key Events eCommerce landlord_insurance_cta digital_mortgage_submitted pl_a…" at bounding box center [670, 259] width 171 height 17
click at [595, 251] on select "All Key Events eCommerce landlord_insurance_cta digital_mortgage_submitted pl_a…" at bounding box center [670, 259] width 171 height 17
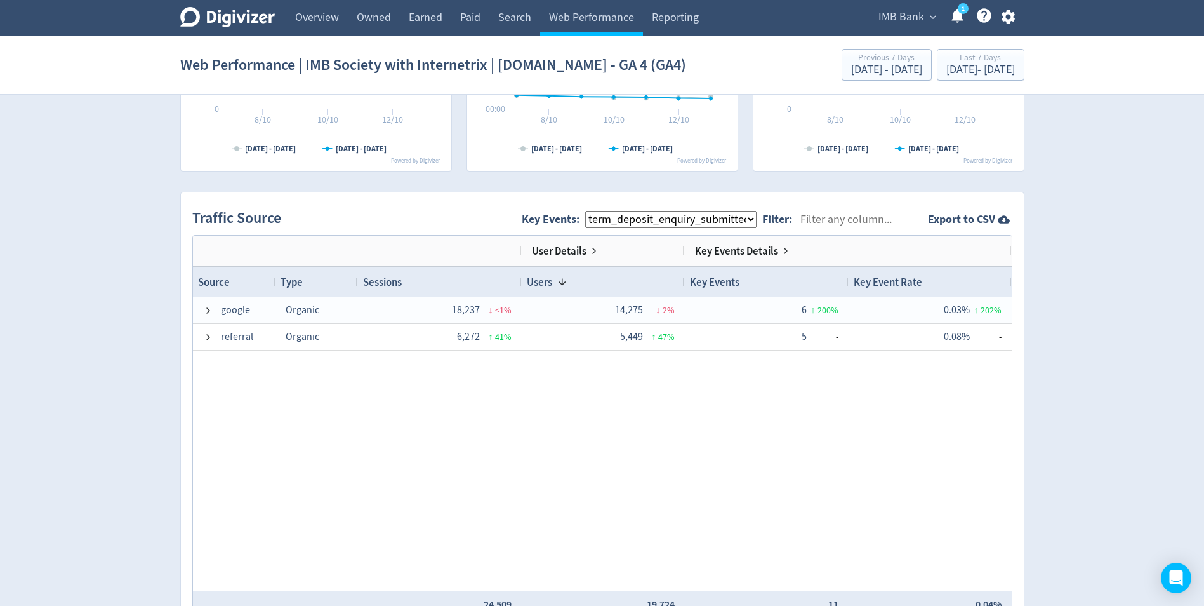
scroll to position [762, 0]
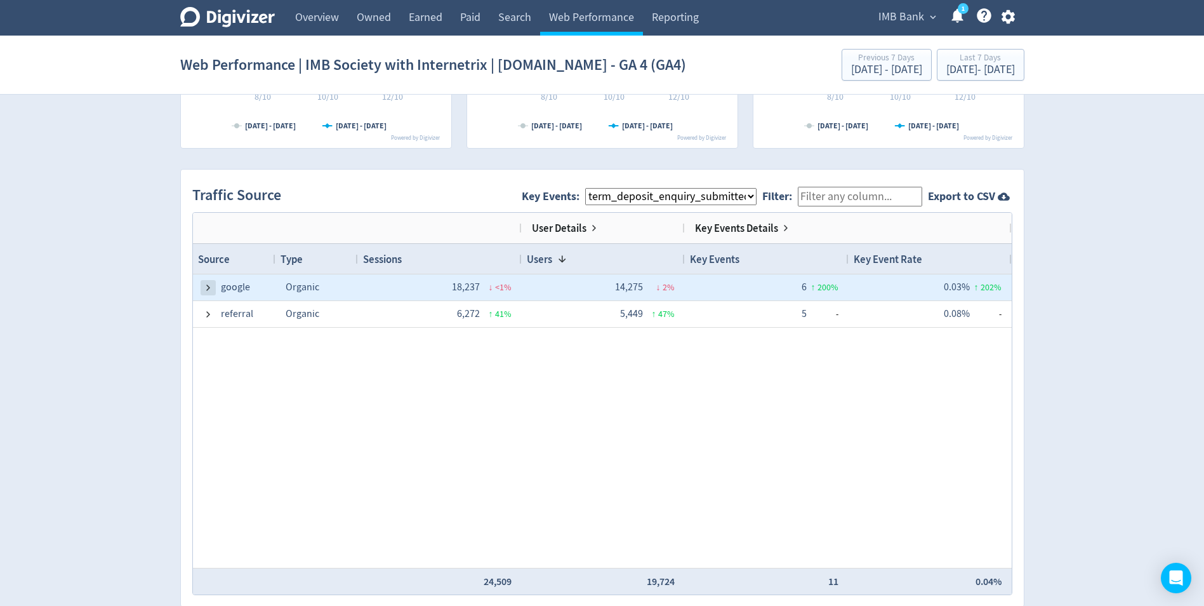
click at [205, 290] on span at bounding box center [208, 287] width 10 height 10
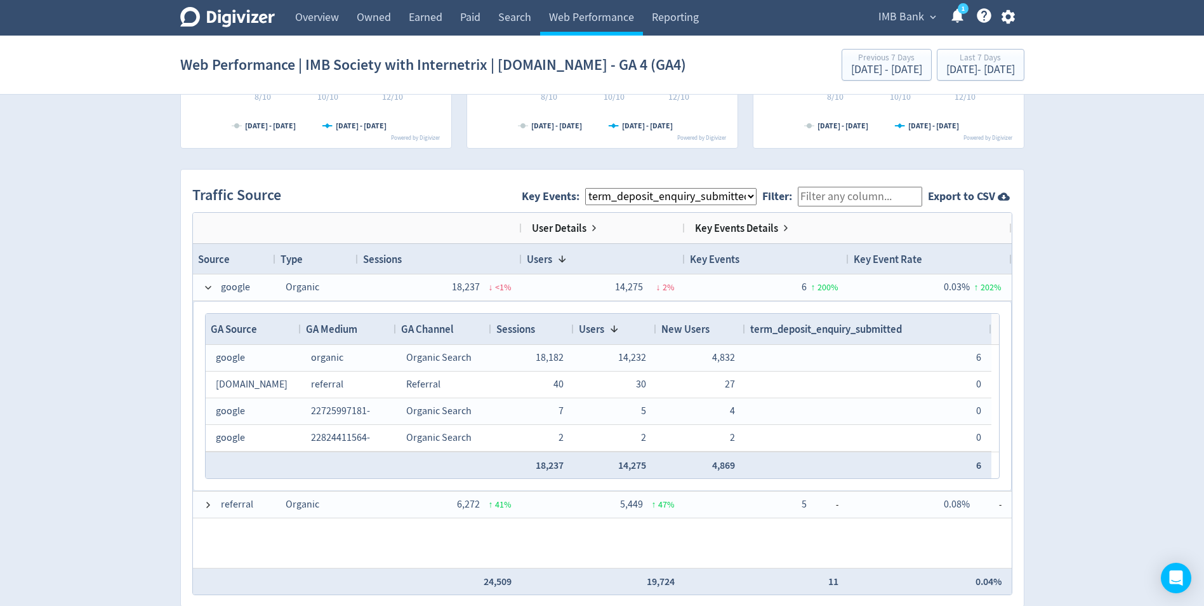
click at [824, 333] on span "term_deposit_enquiry_submitted" at bounding box center [826, 329] width 152 height 14
click at [851, 330] on span "term_deposit_enquiry_submitted" at bounding box center [826, 329] width 152 height 14
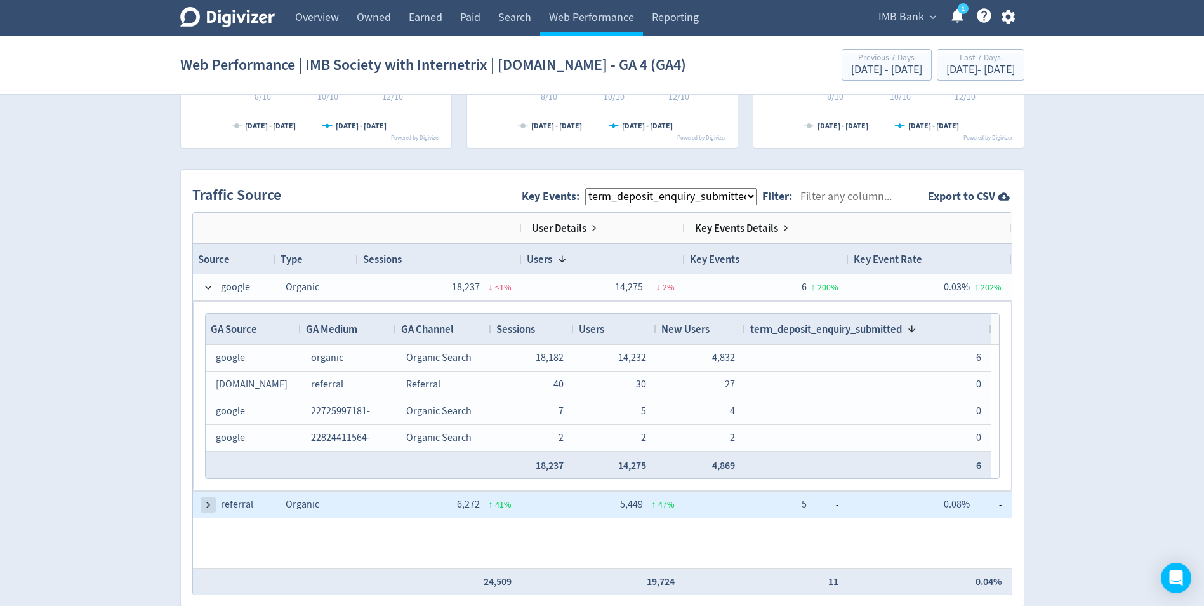
click at [211, 505] on span at bounding box center [208, 505] width 10 height 10
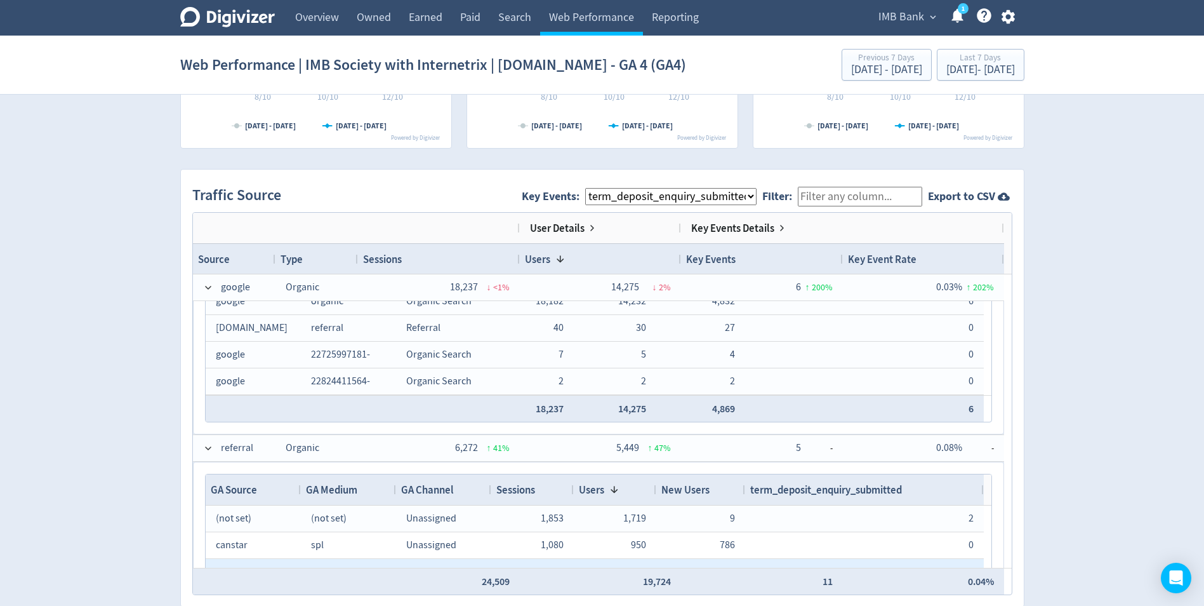
scroll to position [134, 0]
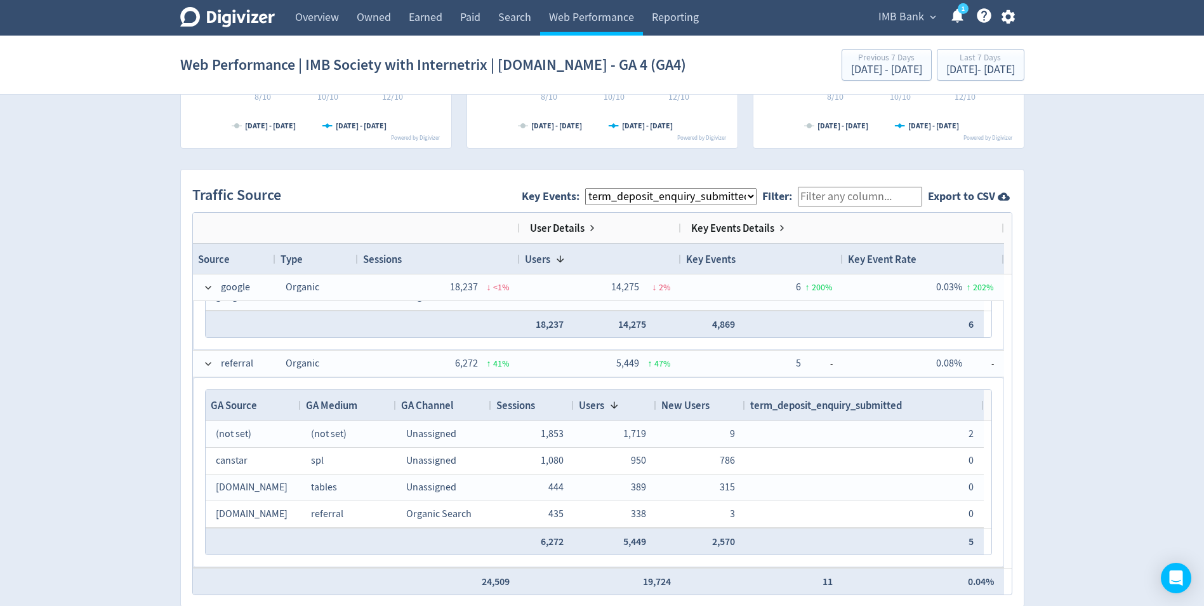
click at [795, 404] on span "term_deposit_enquiry_submitted" at bounding box center [826, 405] width 152 height 14
click at [838, 404] on span "term_deposit_enquiry_submitted" at bounding box center [826, 405] width 152 height 14
click at [654, 198] on select "All Key Events eCommerce landlord_insurance_cta digital_mortgage_submitted pl_a…" at bounding box center [670, 196] width 171 height 17
select select "allGoals"
click at [595, 188] on select "All Key Events eCommerce landlord_insurance_cta digital_mortgage_submitted pl_a…" at bounding box center [670, 196] width 171 height 17
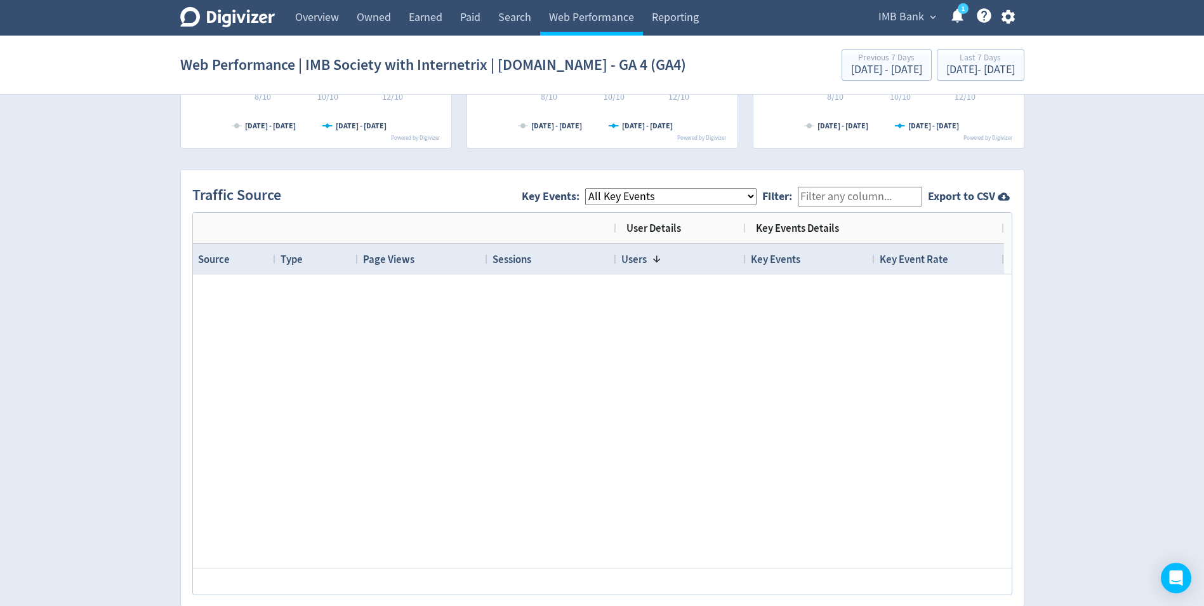
scroll to position [0, 0]
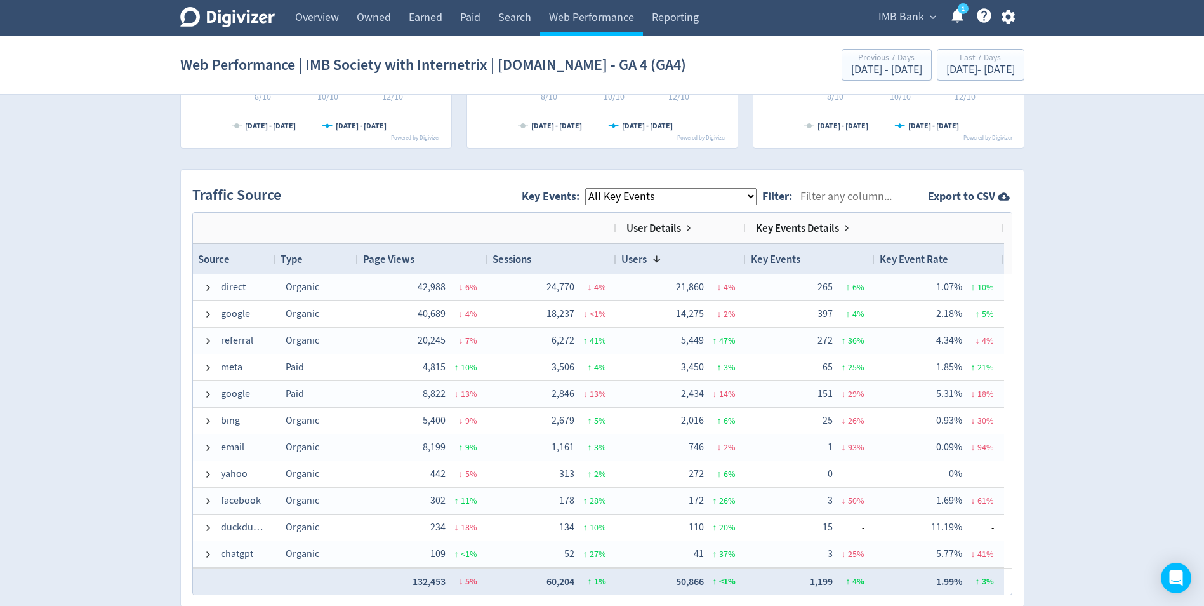
click at [834, 196] on input "Filter:" at bounding box center [860, 197] width 124 height 20
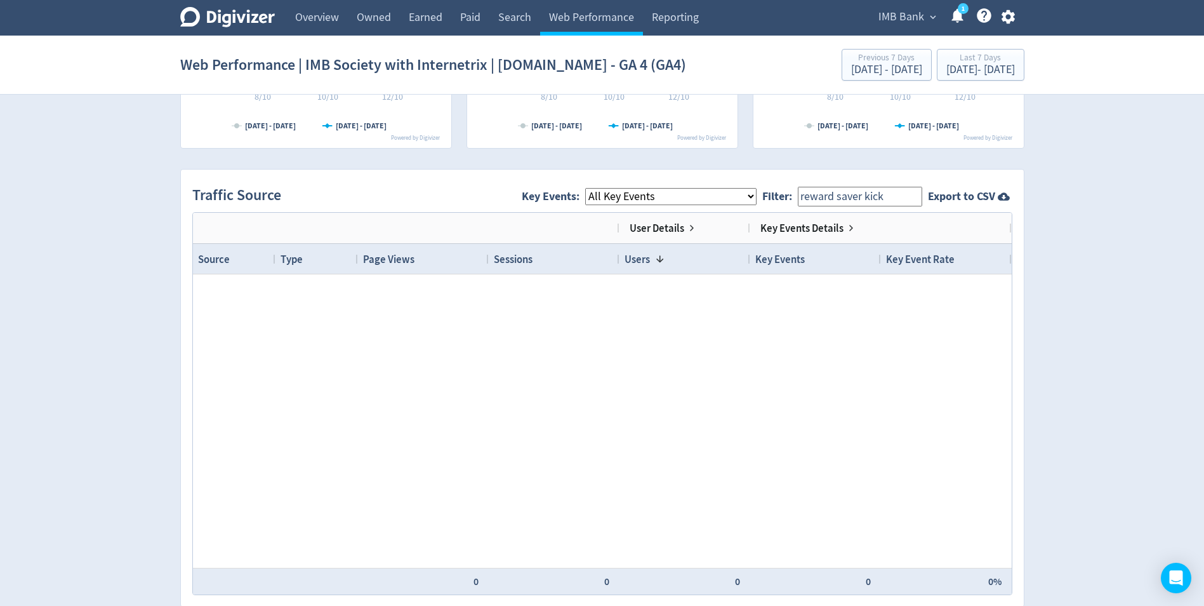
drag, startPoint x: 897, startPoint y: 197, endPoint x: 712, endPoint y: 149, distance: 191.1
click at [820, 195] on input "reward saver kick" at bounding box center [860, 197] width 124 height 20
click at [901, 196] on input "reward saver kick" at bounding box center [860, 197] width 124 height 20
drag, startPoint x: 905, startPoint y: 196, endPoint x: 724, endPoint y: 195, distance: 180.9
click at [726, 195] on div "Key Events: All Key Events eCommerce landlord_insurance_cta digital_mortgage_su…" at bounding box center [725, 196] width 406 height 31
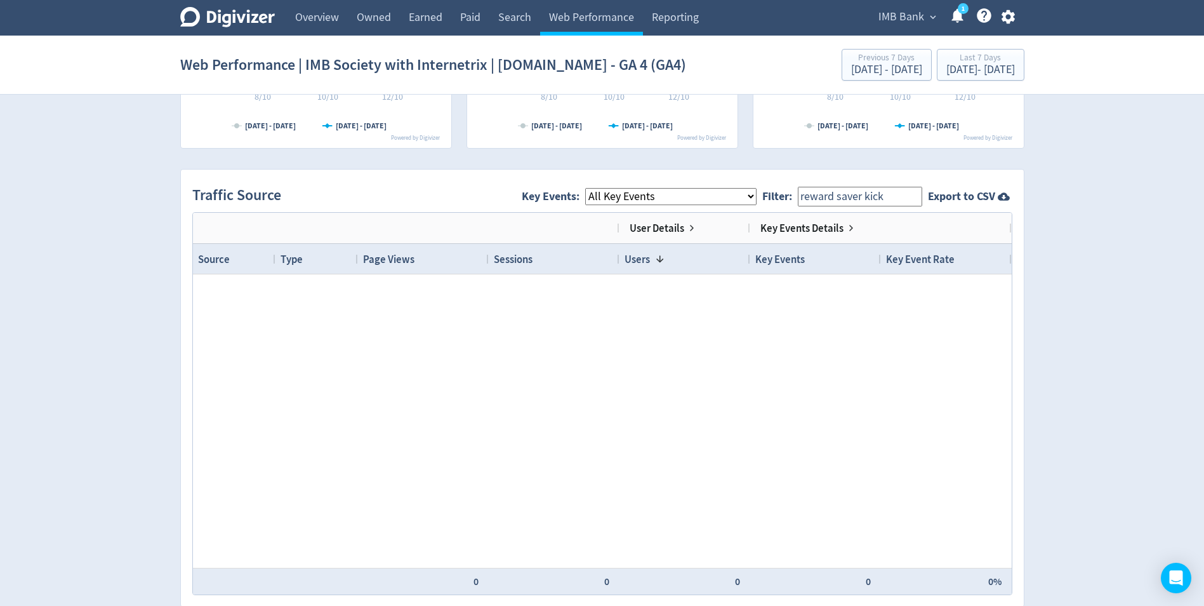
paste input "-saver-kick-start-account"
click at [477, 189] on div "Traffic Source Key Events: All Key Events eCommerce landlord_insurance_cta digi…" at bounding box center [602, 196] width 820 height 31
click at [832, 194] on input "reward-saver-kick-start-account" at bounding box center [860, 197] width 124 height 20
click at [877, 194] on input "reward-saver-kick-start-account" at bounding box center [860, 197] width 124 height 20
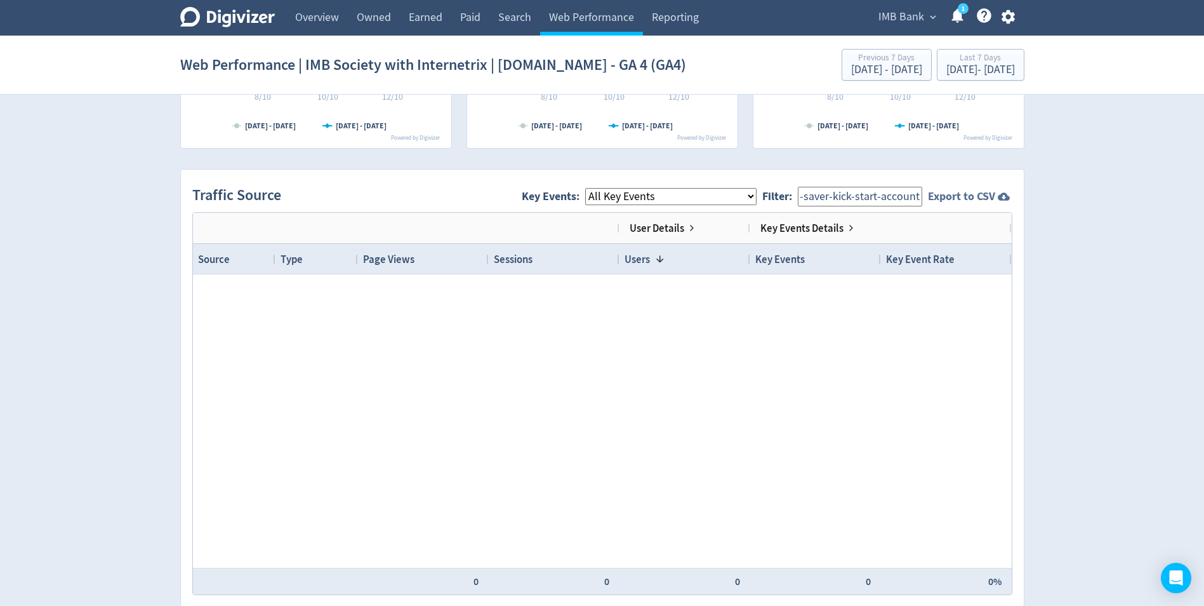
drag, startPoint x: 872, startPoint y: 192, endPoint x: 966, endPoint y: 195, distance: 93.3
click at [966, 195] on div "Traffic Source Key Events: All Key Events eCommerce landlord_insurance_cta digi…" at bounding box center [602, 196] width 820 height 31
type input "reward-saver"
click at [1110, 222] on div "Digivizer Logo [PERSON_NAME] Logo Overview Owned Earned Paid Search Web Perform…" at bounding box center [602, 163] width 1204 height 1850
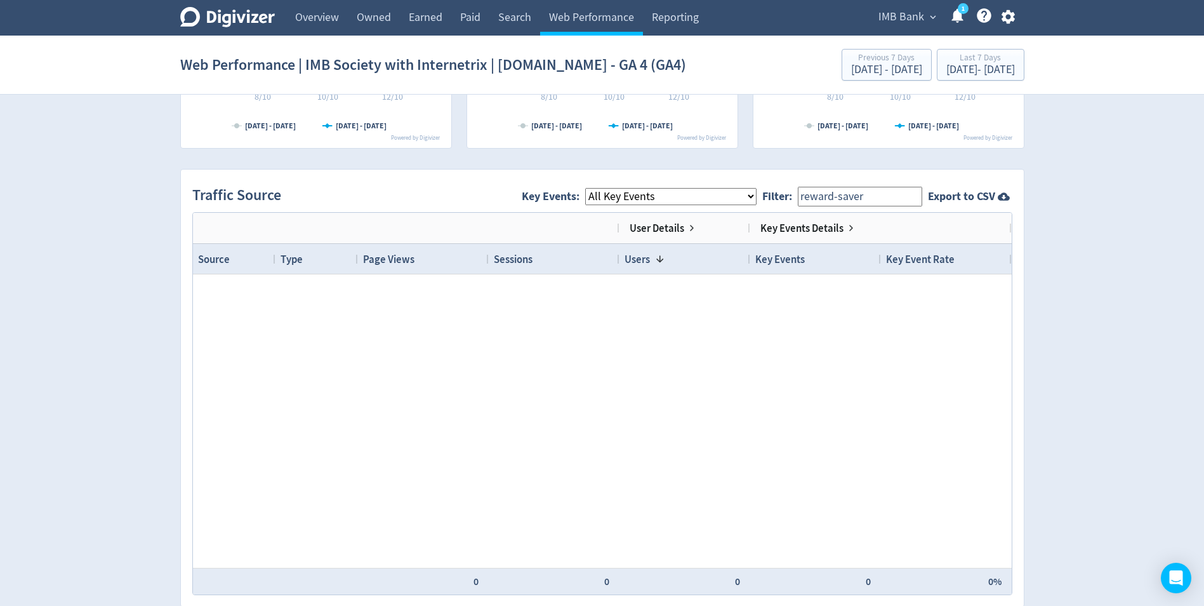
click at [650, 192] on select "All Key Events eCommerce landlord_insurance_cta digital_mortgage_submitted pl_a…" at bounding box center [670, 196] width 171 height 17
click at [595, 188] on select "All Key Events eCommerce landlord_insurance_cta digital_mortgage_submitted pl_a…" at bounding box center [670, 196] width 171 height 17
click at [173, 319] on div "Created with Highcharts 10.3.3 Chart context menu [DATE] - [DATE] [DATE] - [DAT…" at bounding box center [602, 216] width 867 height 1744
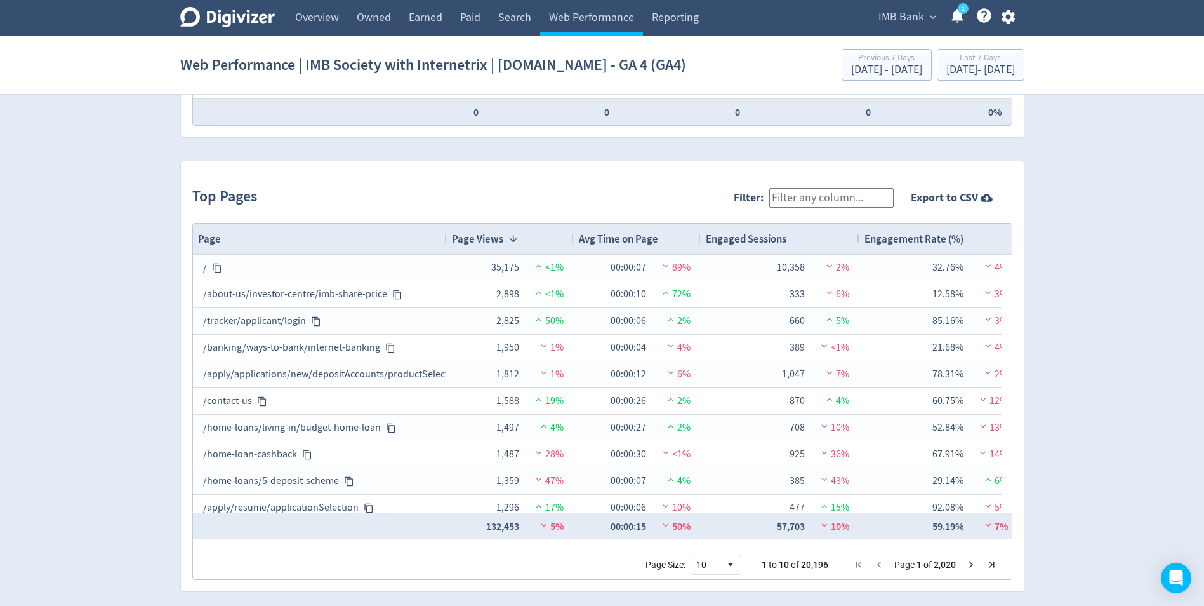
scroll to position [1244, 0]
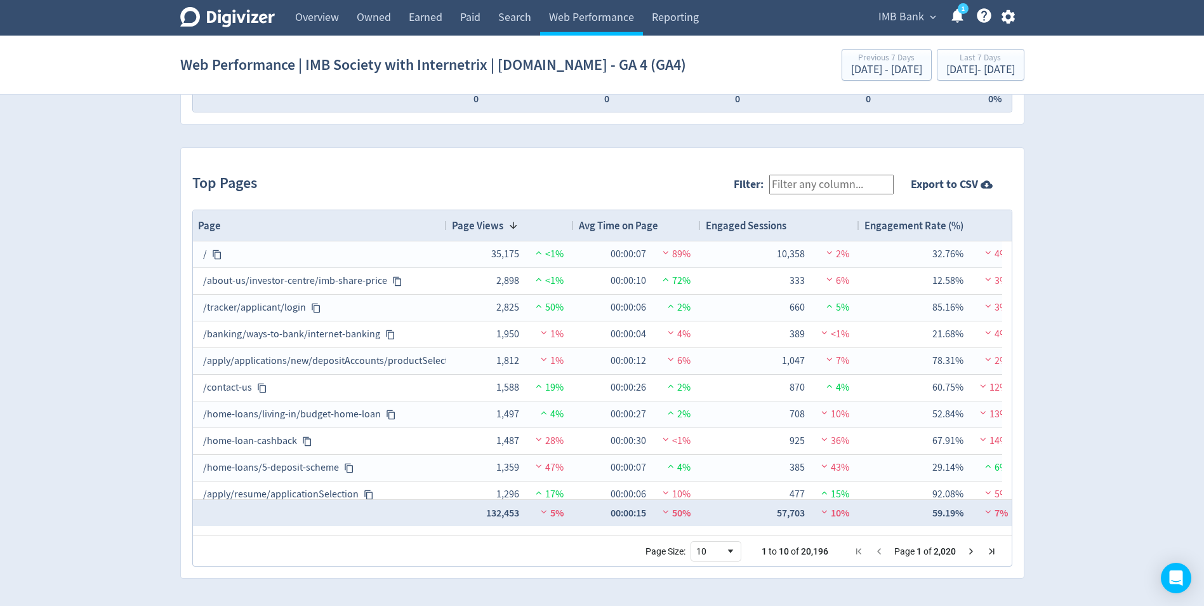
click at [830, 183] on input "Filter:" at bounding box center [831, 185] width 124 height 20
paste input "reward-saver-kick-start-account"
type input "reward-saver-kick-start-account"
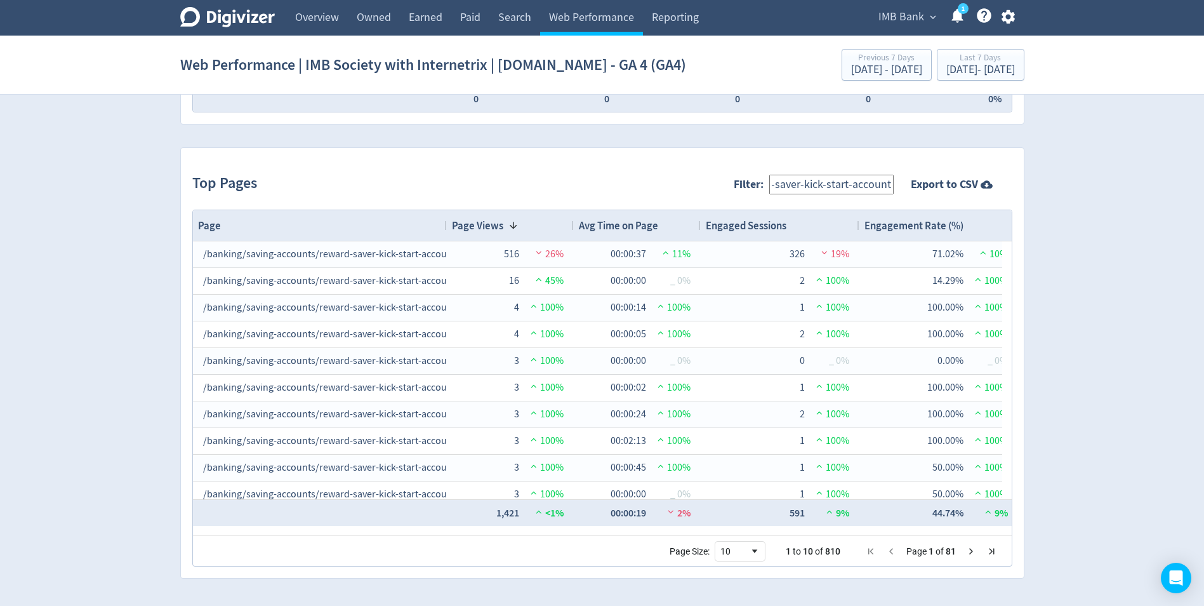
click at [497, 227] on span "Page Views" at bounding box center [477, 225] width 51 height 14
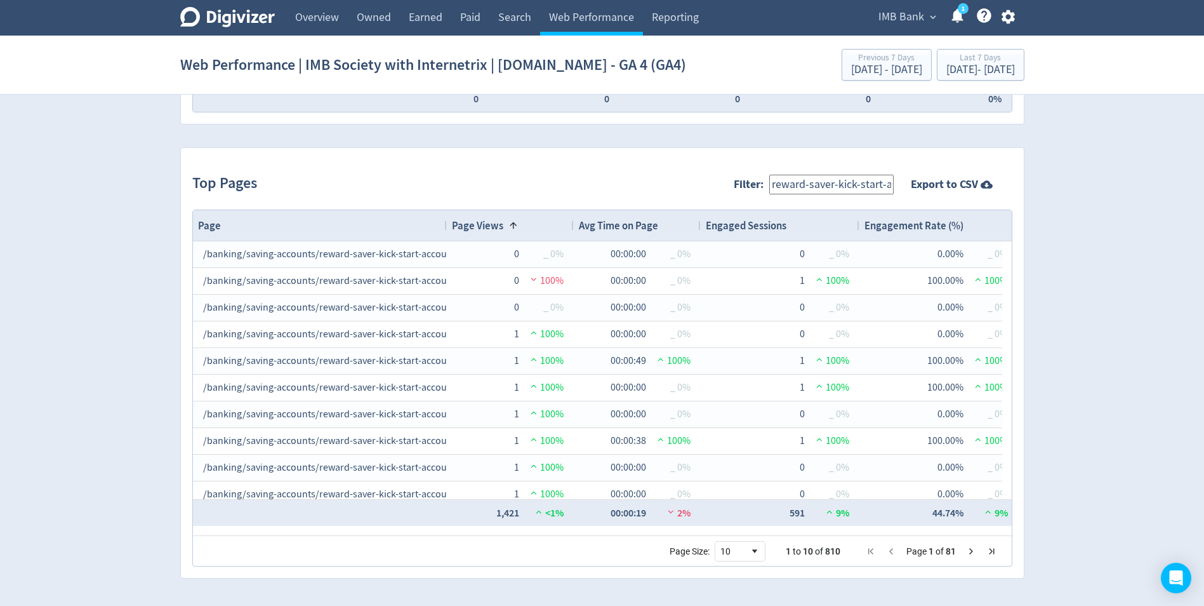
click at [497, 227] on span "Page Views" at bounding box center [477, 225] width 51 height 14
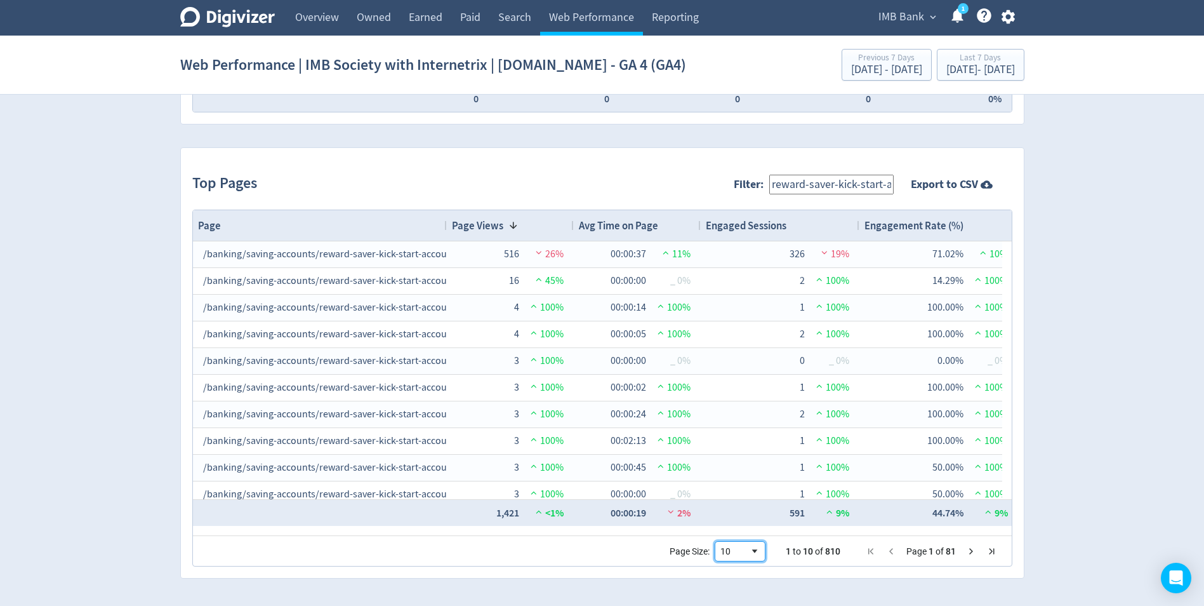
click at [749, 554] on div "10" at bounding box center [734, 551] width 29 height 10
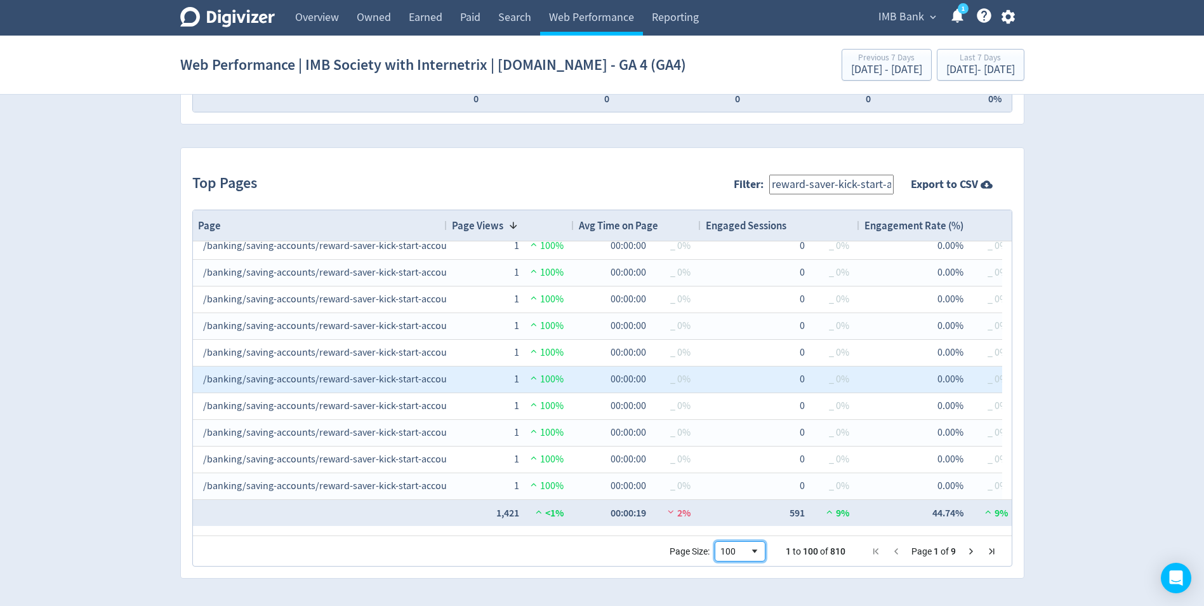
scroll to position [1968, 0]
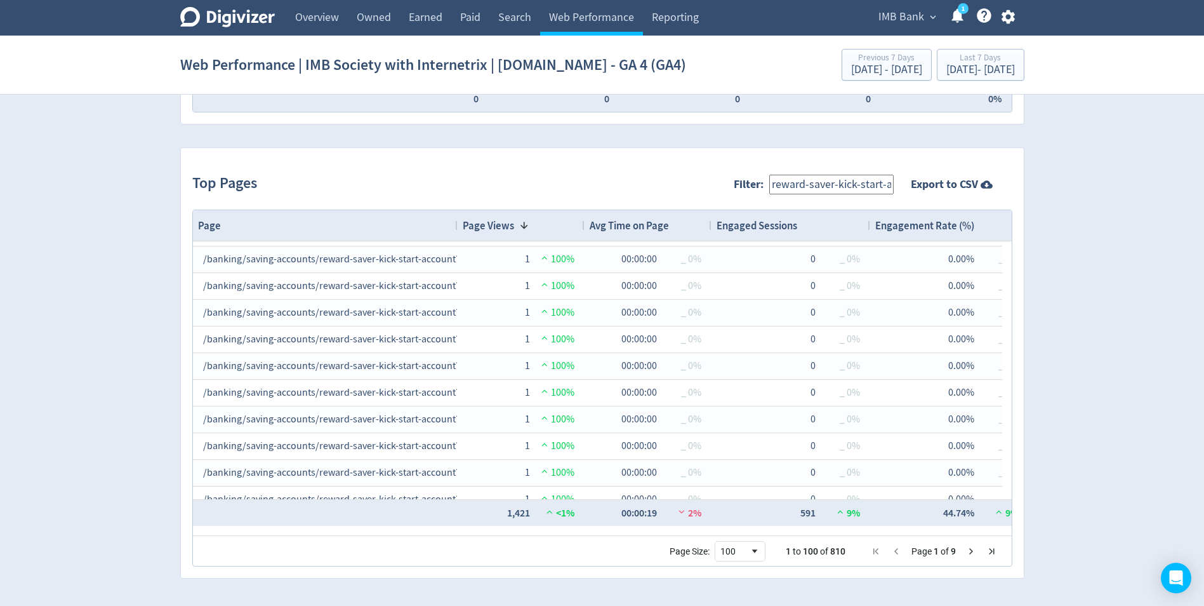
drag, startPoint x: 444, startPoint y: 228, endPoint x: 451, endPoint y: 227, distance: 7.1
click at [455, 226] on div at bounding box center [457, 225] width 5 height 30
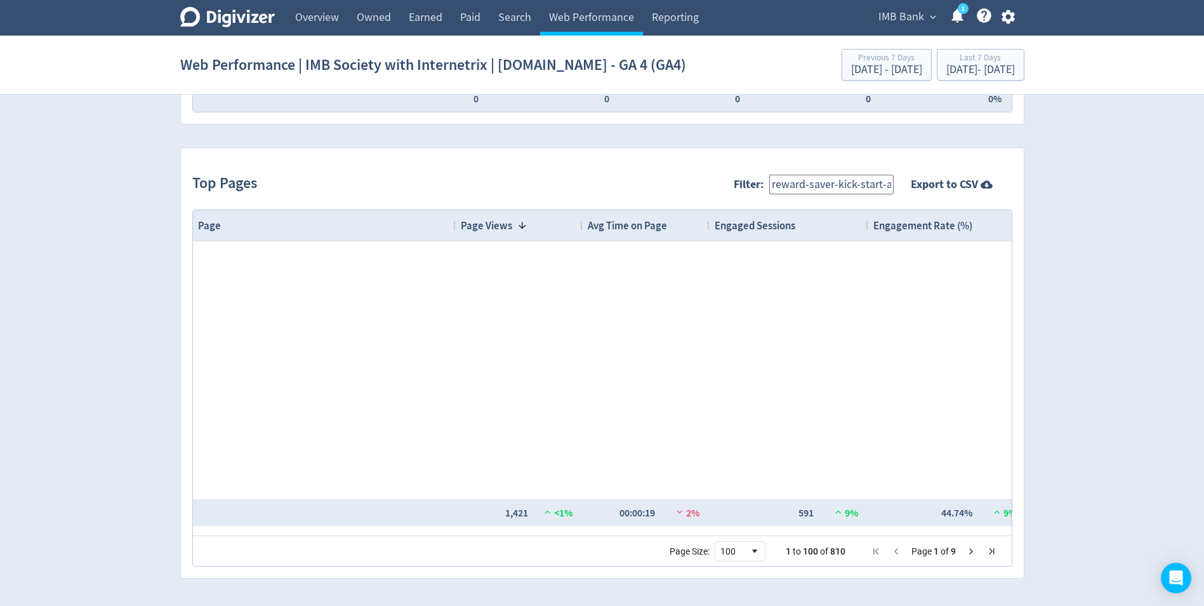
scroll to position [0, 0]
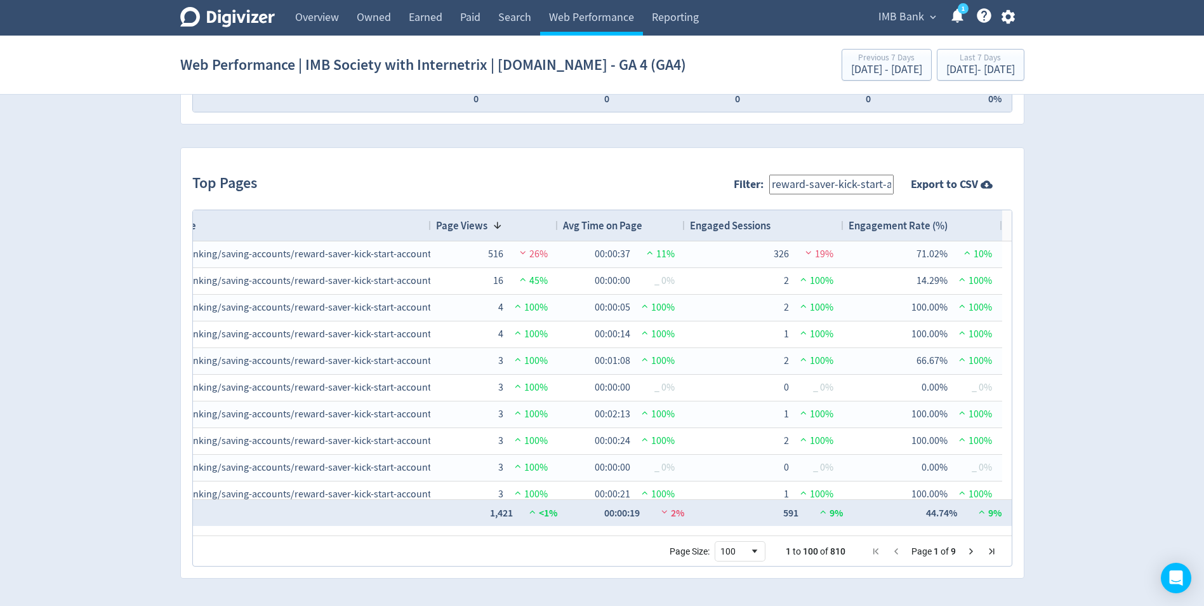
click at [855, 180] on input "reward-saver-kick-start-account" at bounding box center [831, 185] width 124 height 20
click at [610, 158] on div "Top Pages Filter: reward-saver-kick-start-account Export to CSV Press ENTER to …" at bounding box center [602, 363] width 843 height 430
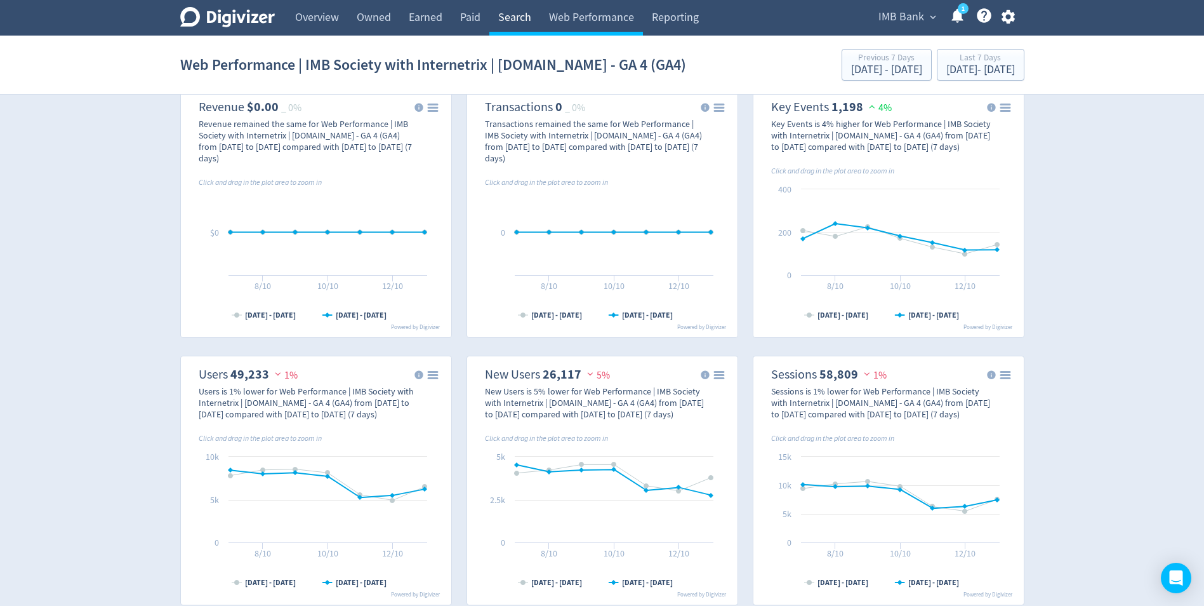
click at [528, 14] on link "Search" at bounding box center [514, 18] width 51 height 36
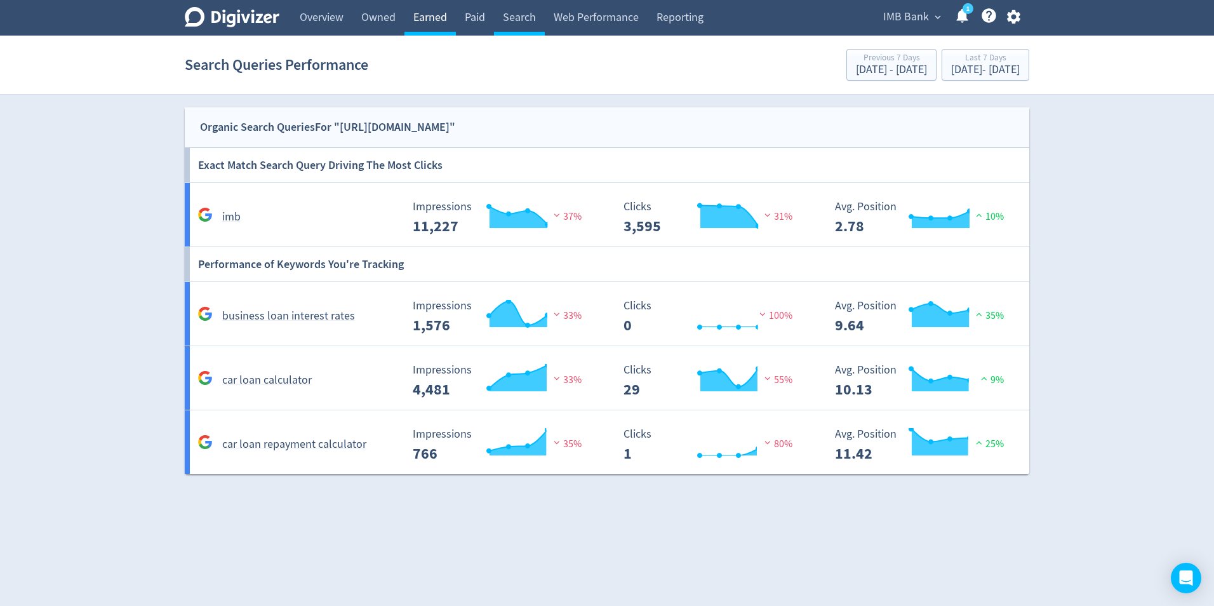
click at [450, 18] on link "Earned" at bounding box center [429, 18] width 51 height 36
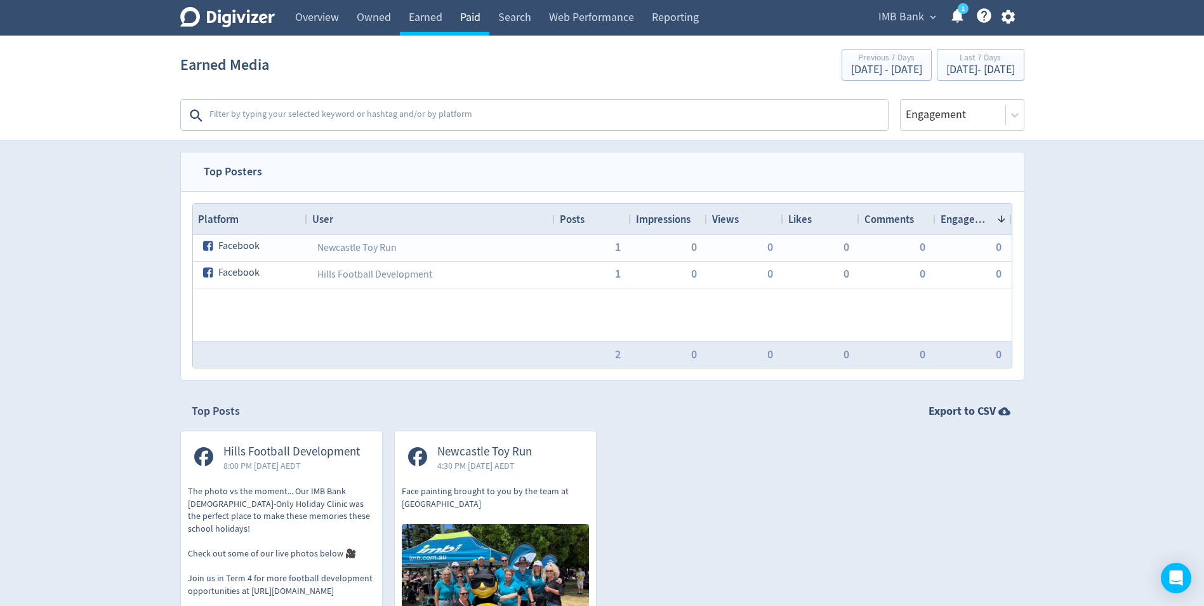
click at [489, 20] on link "Paid" at bounding box center [470, 18] width 38 height 36
